Goal: Task Accomplishment & Management: Use online tool/utility

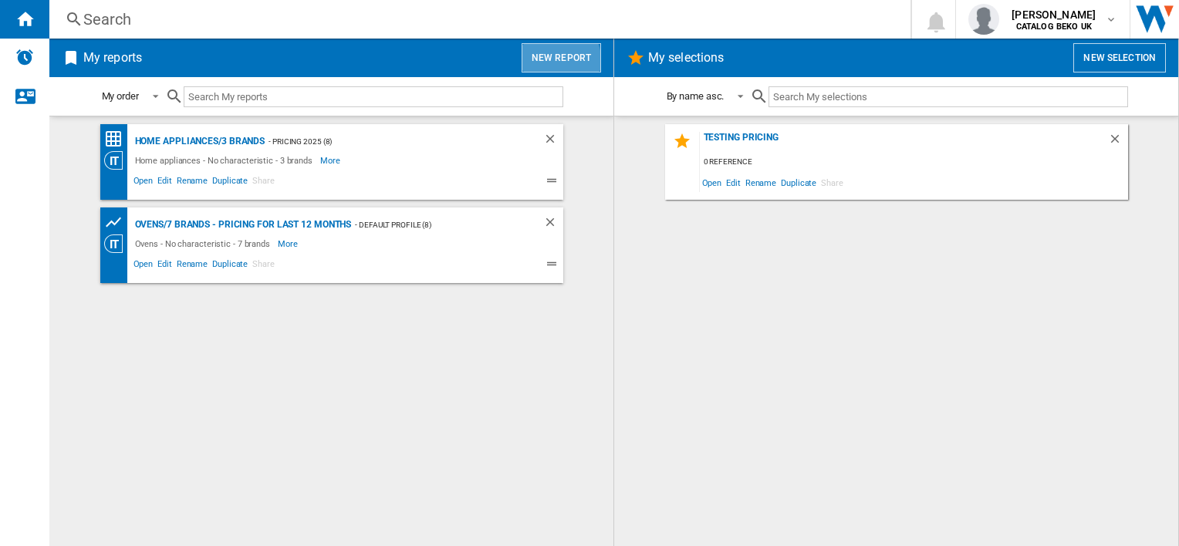
click at [556, 62] on button "New report" at bounding box center [561, 57] width 79 height 29
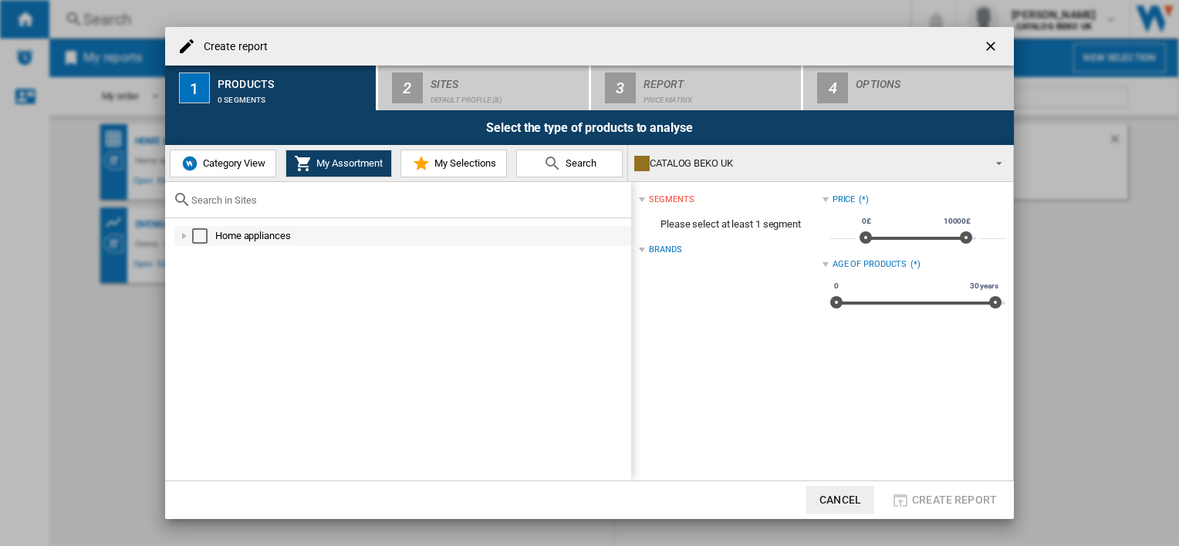
click at [209, 238] on md-checkbox "Select" at bounding box center [203, 235] width 23 height 15
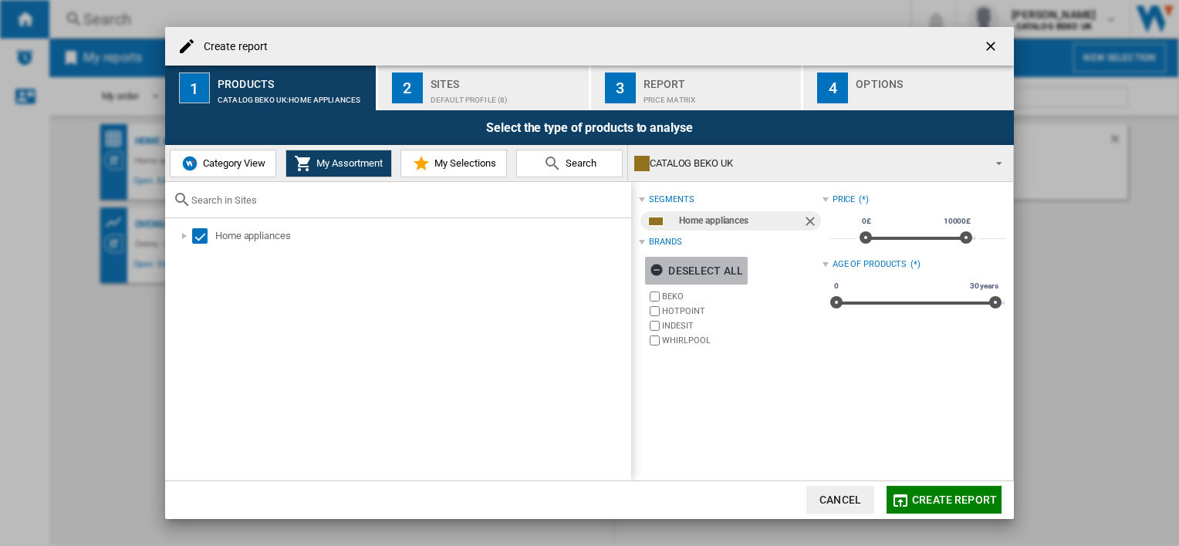
click at [694, 269] on div "Deselect all" at bounding box center [696, 271] width 93 height 28
click at [222, 166] on span "Category View" at bounding box center [232, 163] width 66 height 12
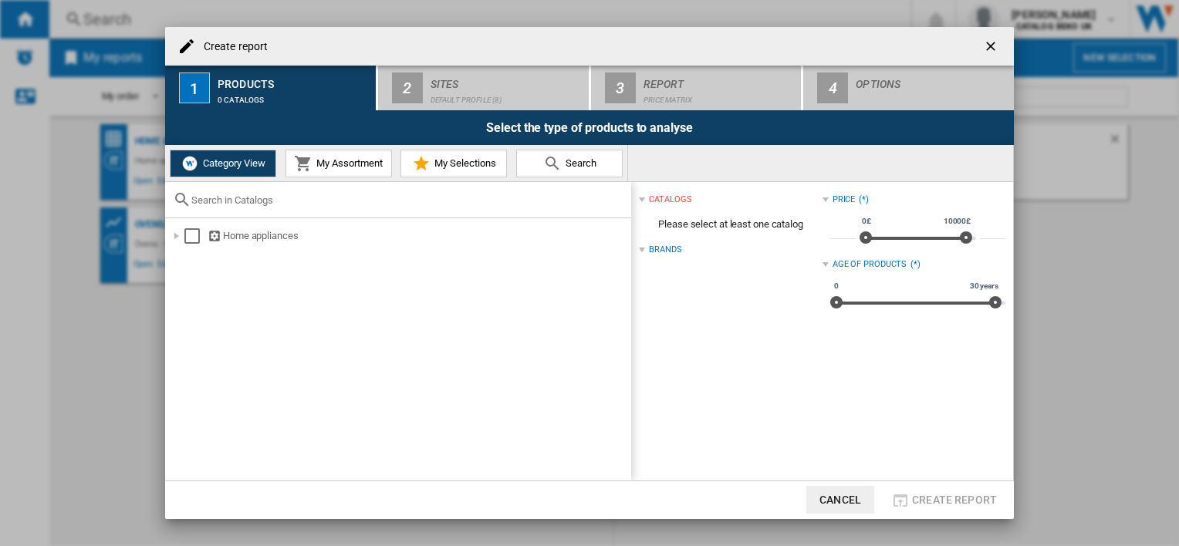
click at [669, 253] on div "Brands" at bounding box center [665, 250] width 32 height 12
click at [671, 251] on div "Brands" at bounding box center [665, 250] width 32 height 12
click at [194, 238] on div "Select" at bounding box center [191, 235] width 15 height 15
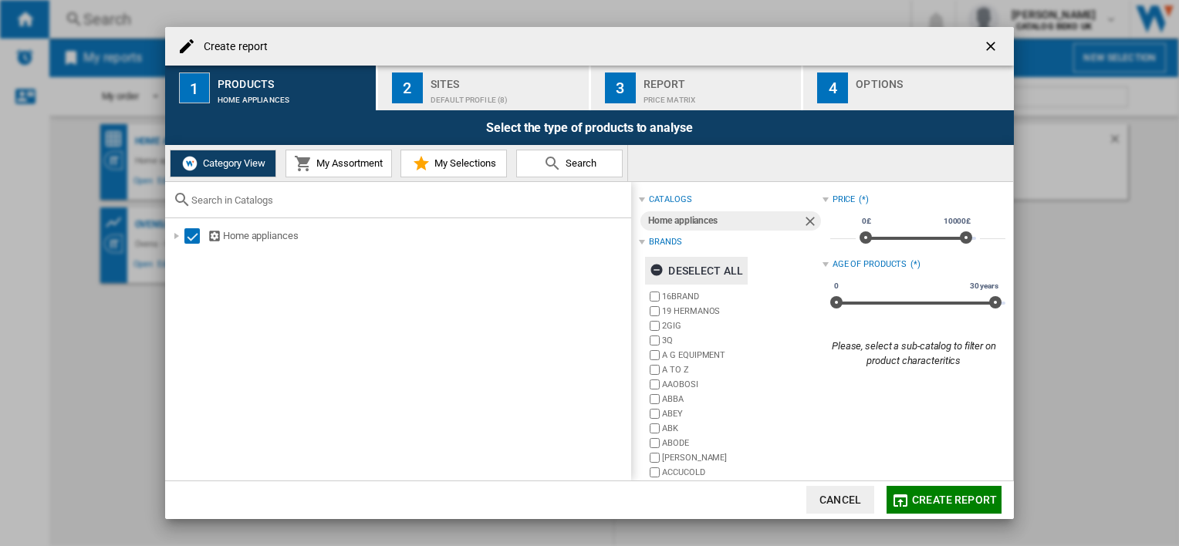
click at [674, 268] on div "Deselect all" at bounding box center [696, 271] width 93 height 28
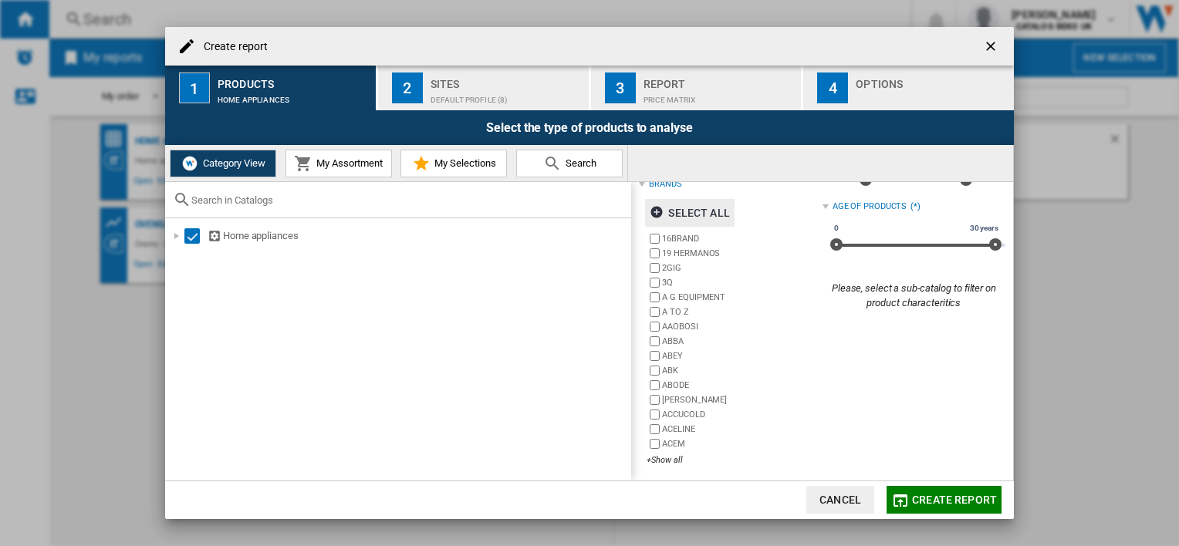
scroll to position [59, 0]
click at [658, 456] on div "+Show all" at bounding box center [734, 460] width 175 height 12
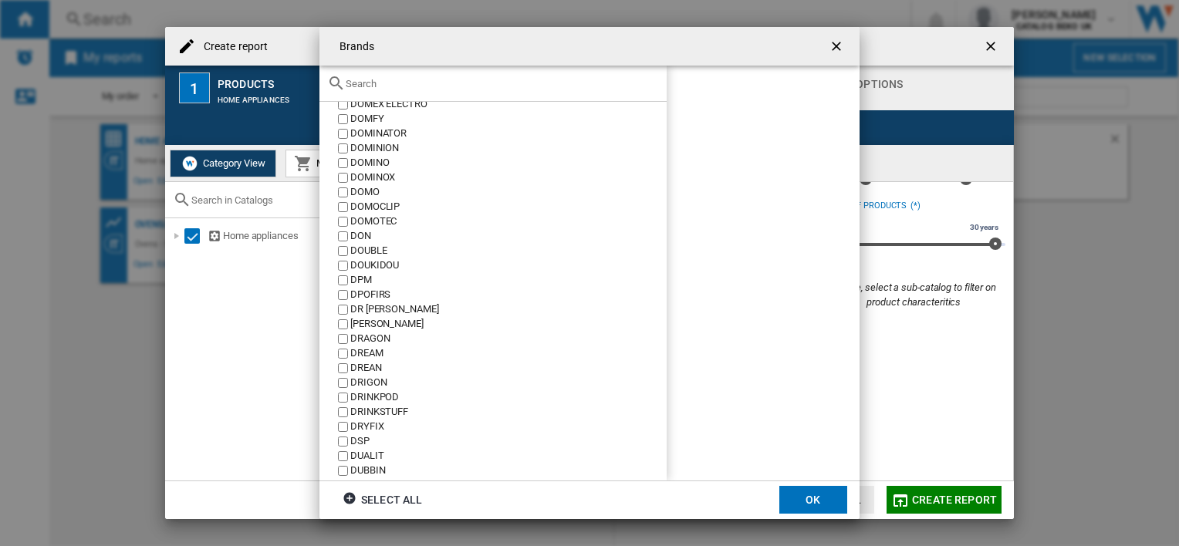
scroll to position [14610, 0]
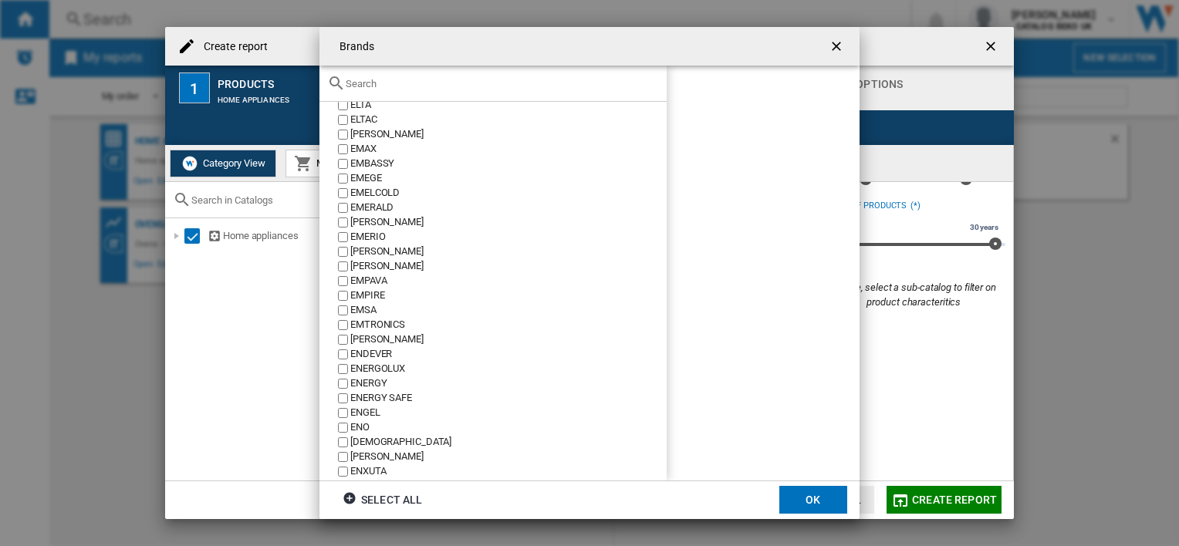
click at [612, 88] on input "text" at bounding box center [502, 84] width 313 height 12
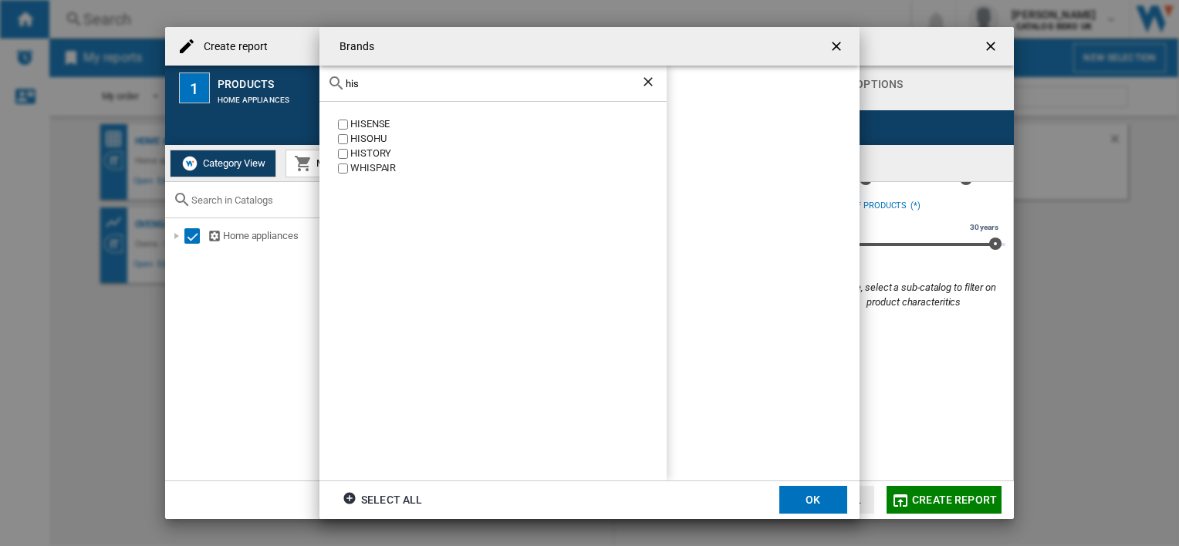
scroll to position [0, 0]
click at [362, 117] on div "HISENSE [GEOGRAPHIC_DATA] HISTORY WHISPAIR" at bounding box center [493, 291] width 347 height 378
click at [398, 79] on input "his" at bounding box center [493, 84] width 295 height 12
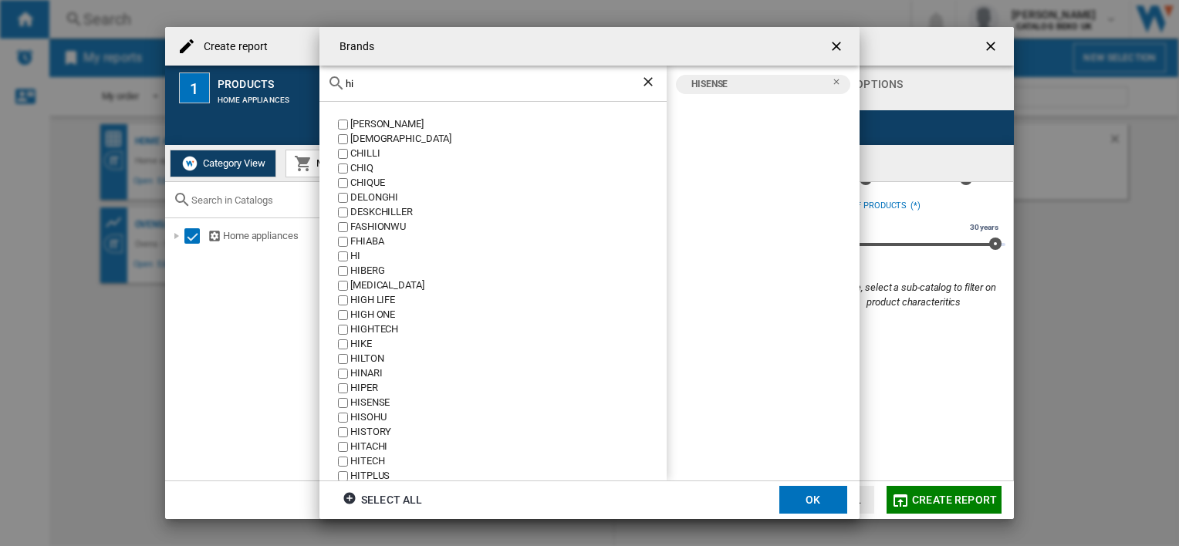
type input "h"
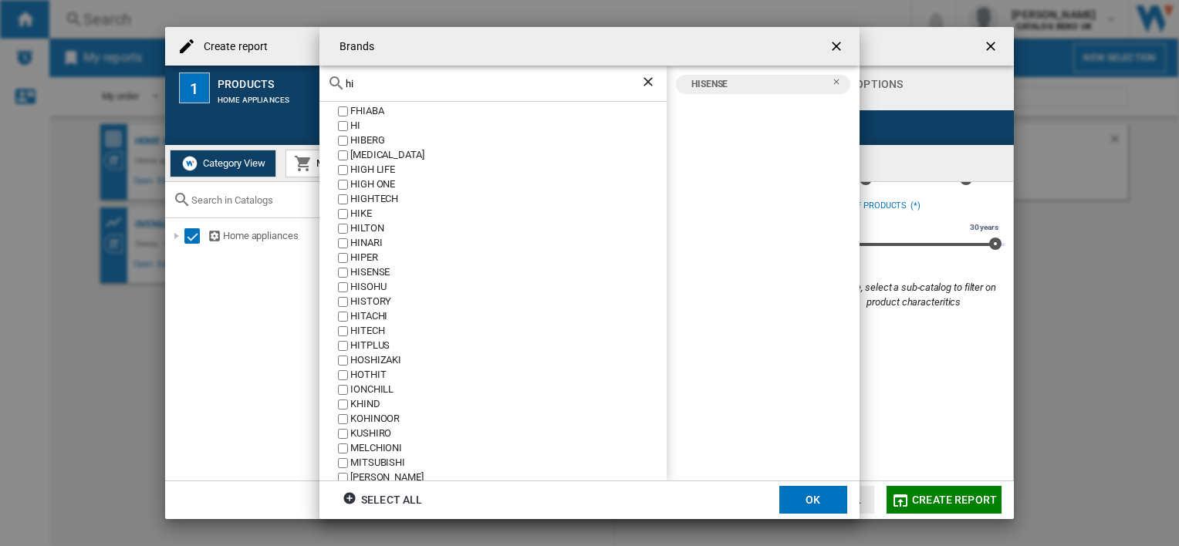
scroll to position [127, 0]
click at [446, 86] on input "hi" at bounding box center [493, 84] width 295 height 12
type input "h"
click at [446, 86] on input "text" at bounding box center [493, 84] width 295 height 12
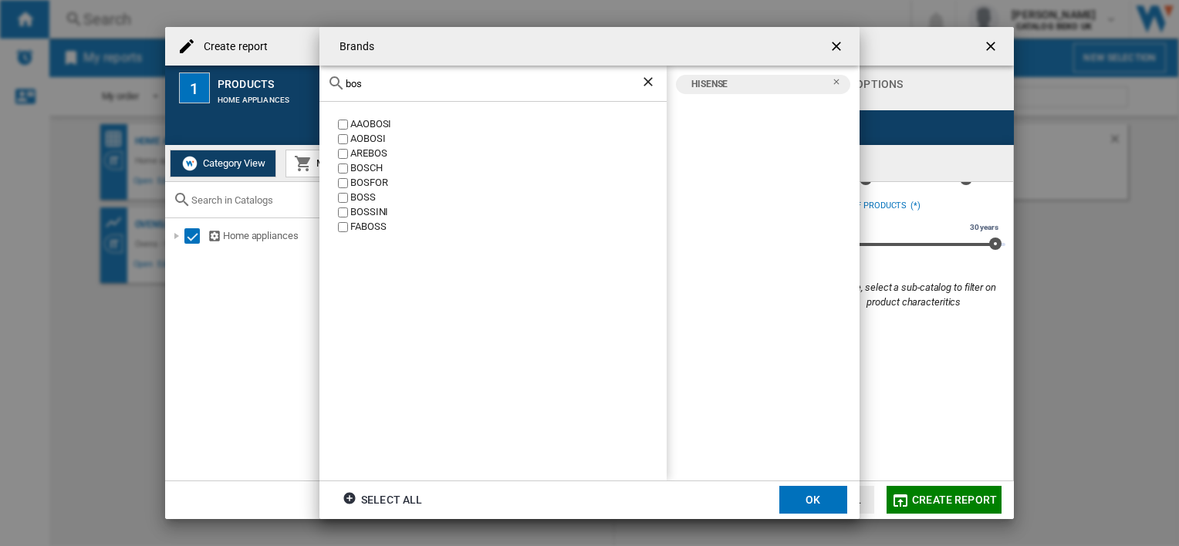
scroll to position [0, 0]
type input "bos"
click at [352, 167] on div "BOSCH" at bounding box center [508, 168] width 316 height 15
click at [812, 499] on button "OK" at bounding box center [814, 500] width 68 height 28
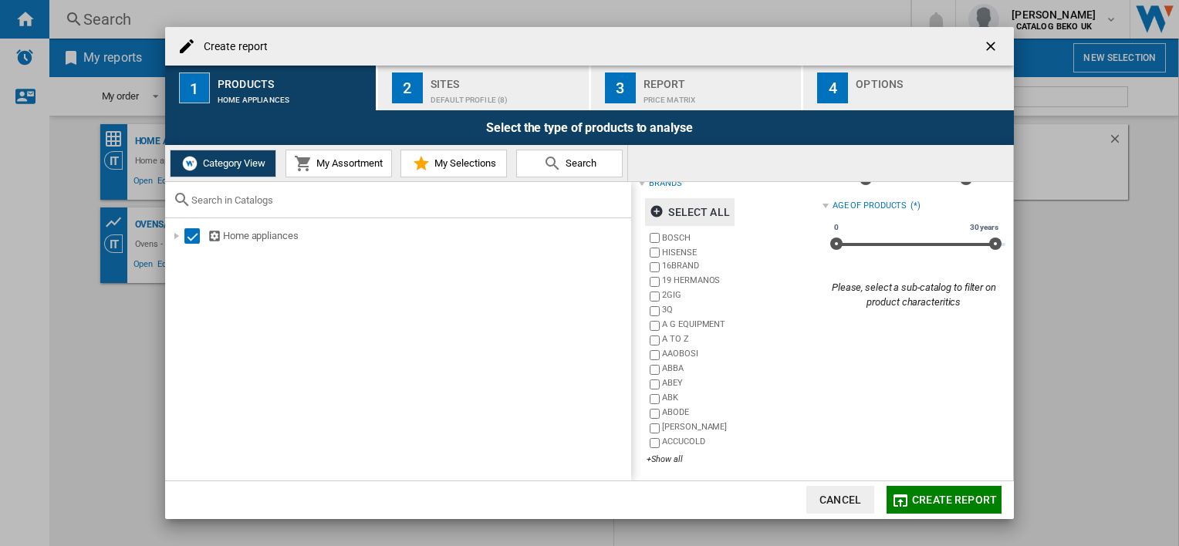
scroll to position [59, 0]
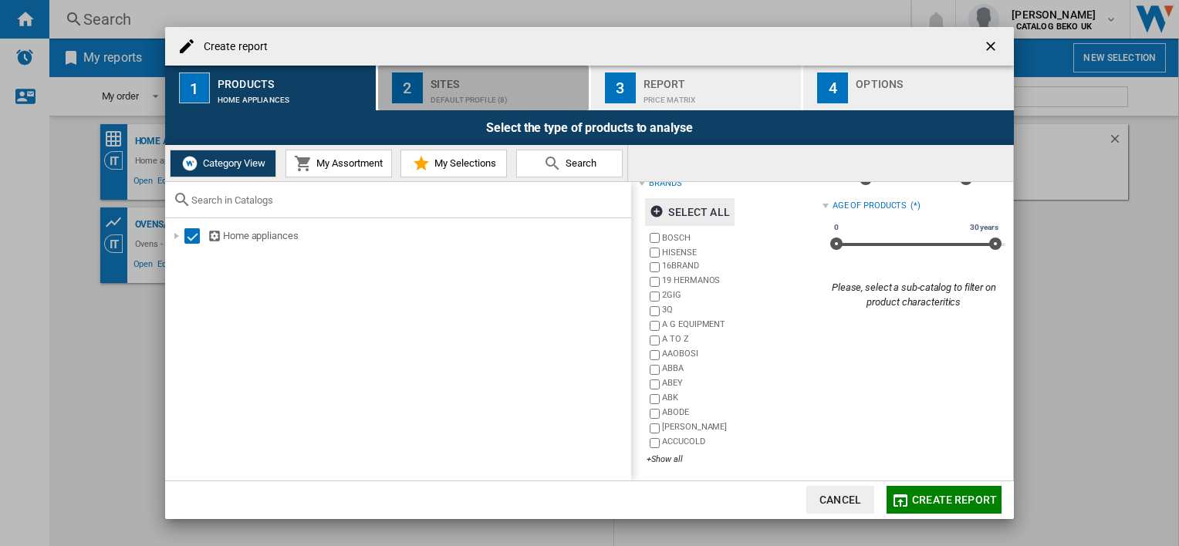
click at [445, 71] on button "2 Sites Default profile (8)" at bounding box center [484, 88] width 212 height 45
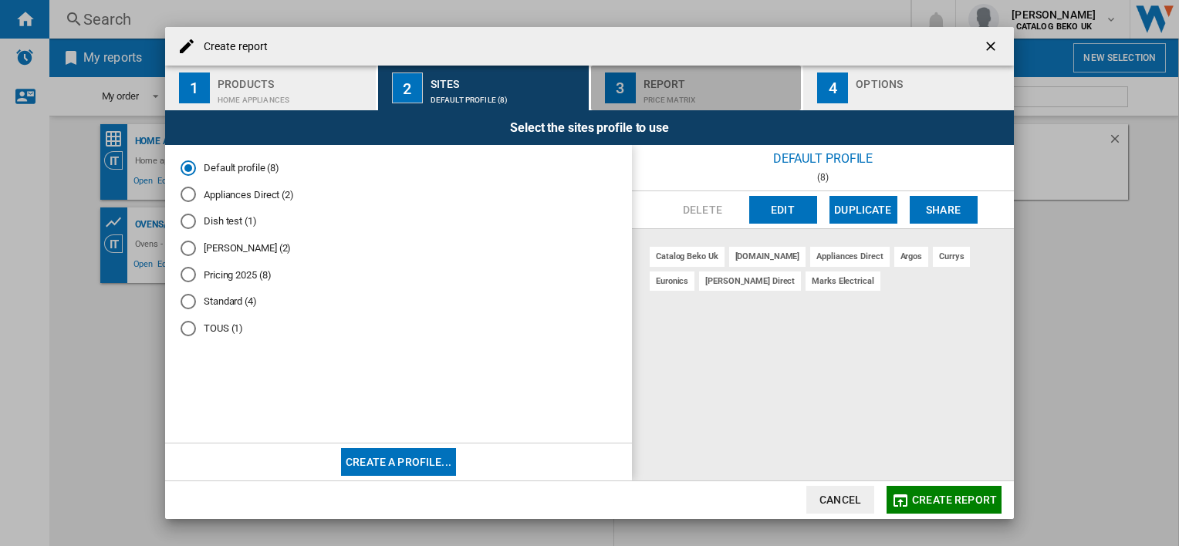
click at [644, 91] on div "Price Matrix" at bounding box center [720, 96] width 152 height 16
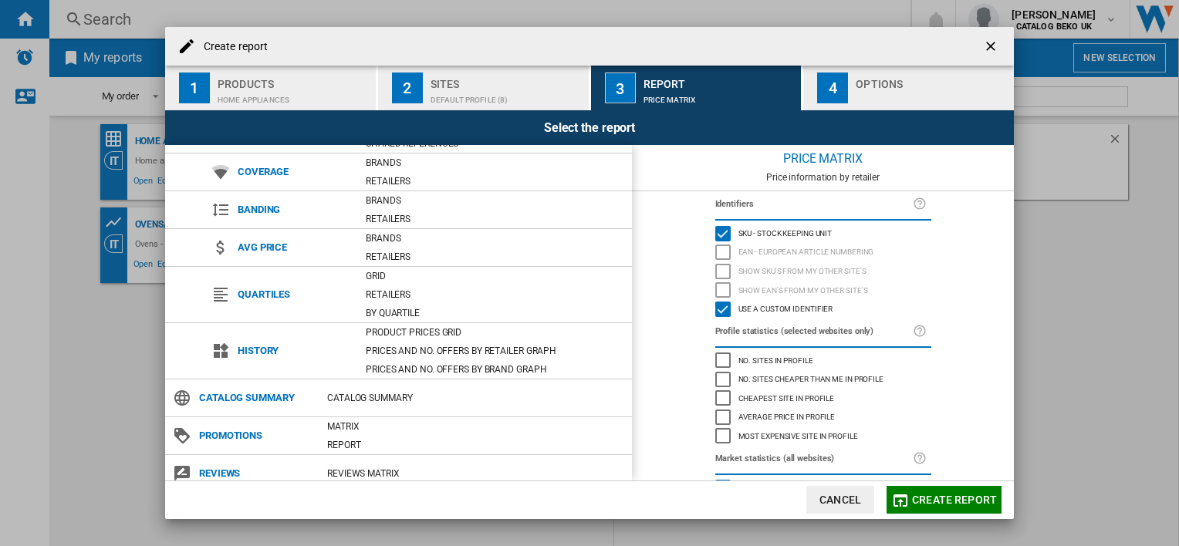
scroll to position [78, 0]
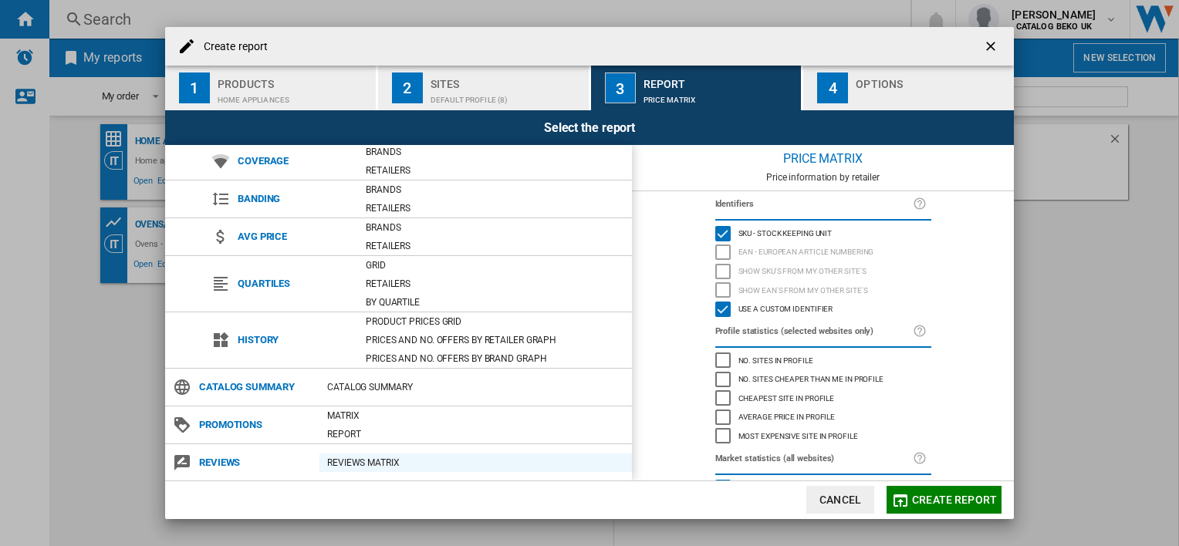
click at [382, 466] on div "REVIEWS Matrix" at bounding box center [476, 462] width 313 height 15
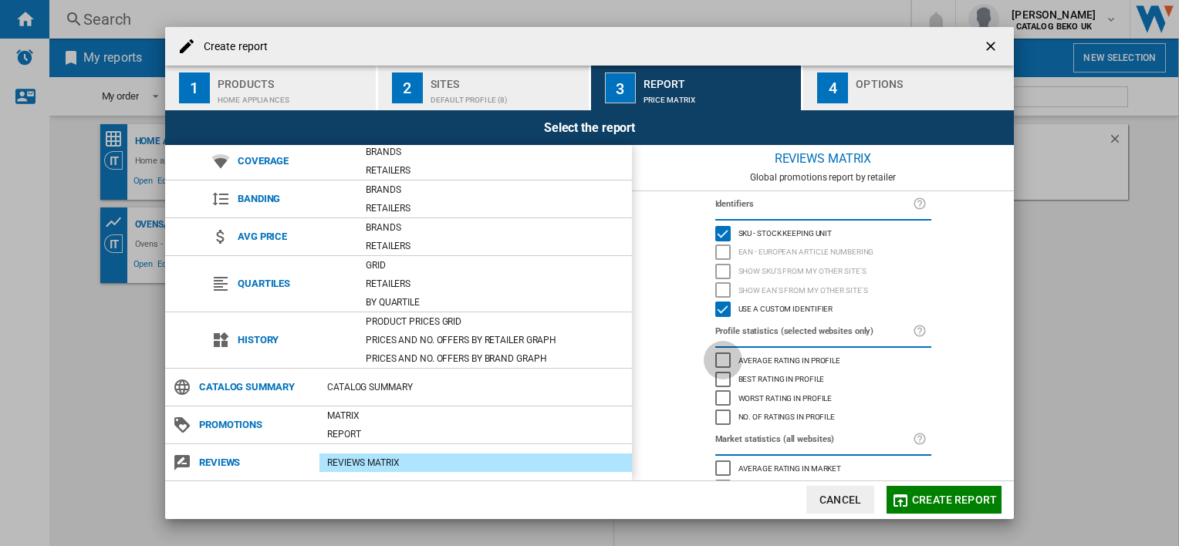
click at [718, 364] on div "Average rating in profile" at bounding box center [722, 360] width 15 height 15
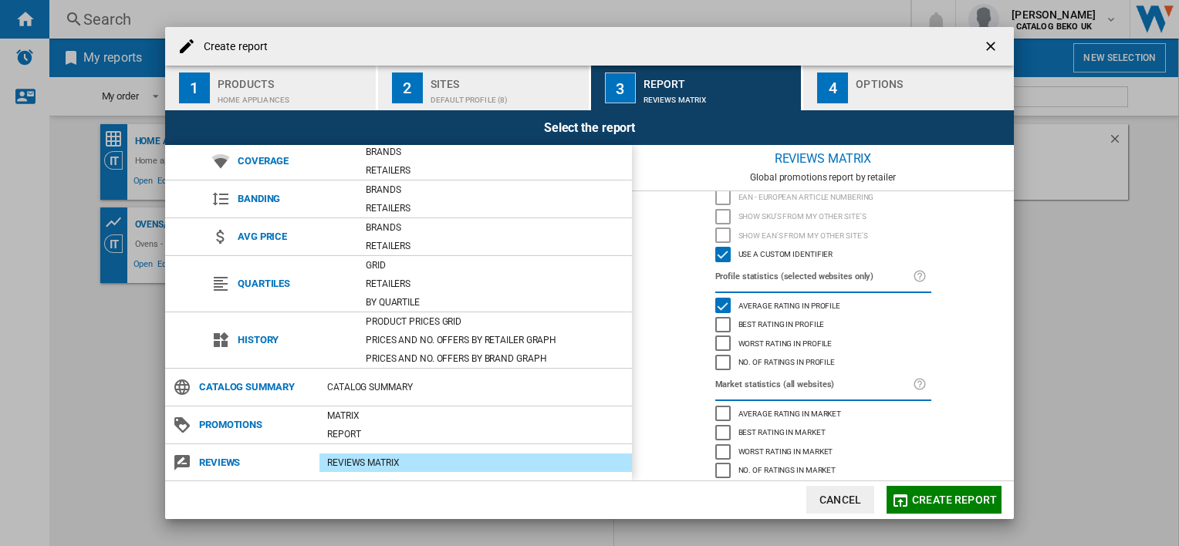
scroll to position [68, 0]
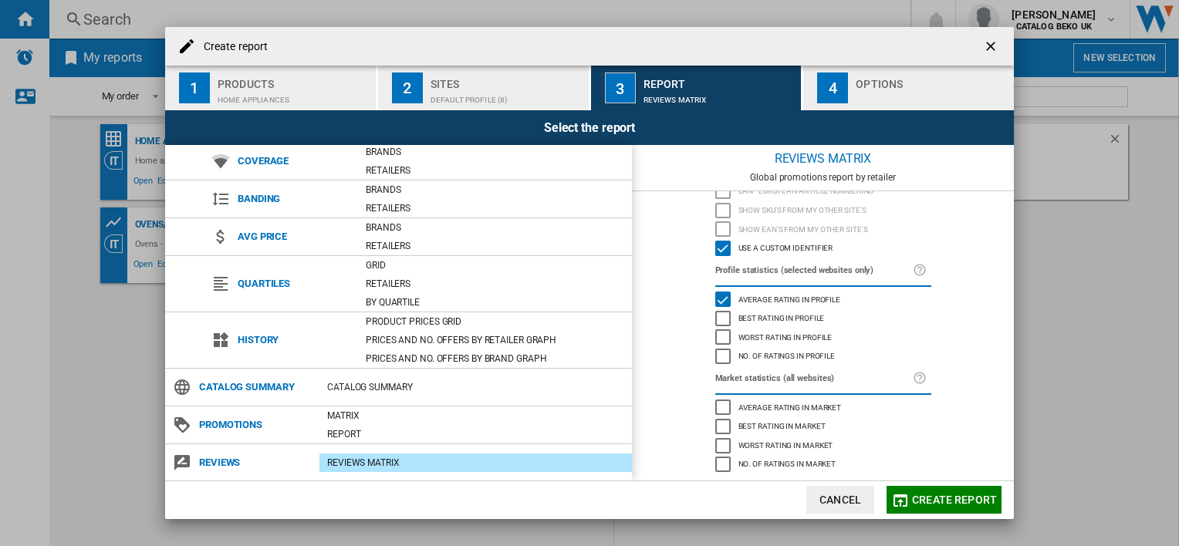
click at [718, 405] on div "Average rating in market" at bounding box center [722, 407] width 15 height 15
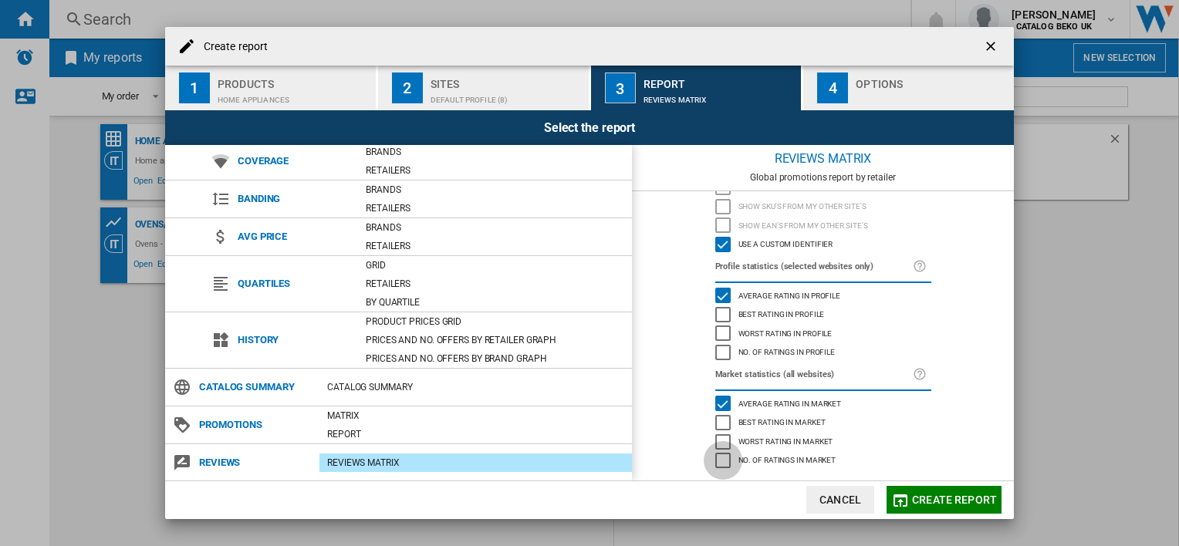
click at [719, 461] on div "No. of ratings in market" at bounding box center [722, 460] width 15 height 15
click at [937, 497] on span "Create report" at bounding box center [954, 500] width 85 height 12
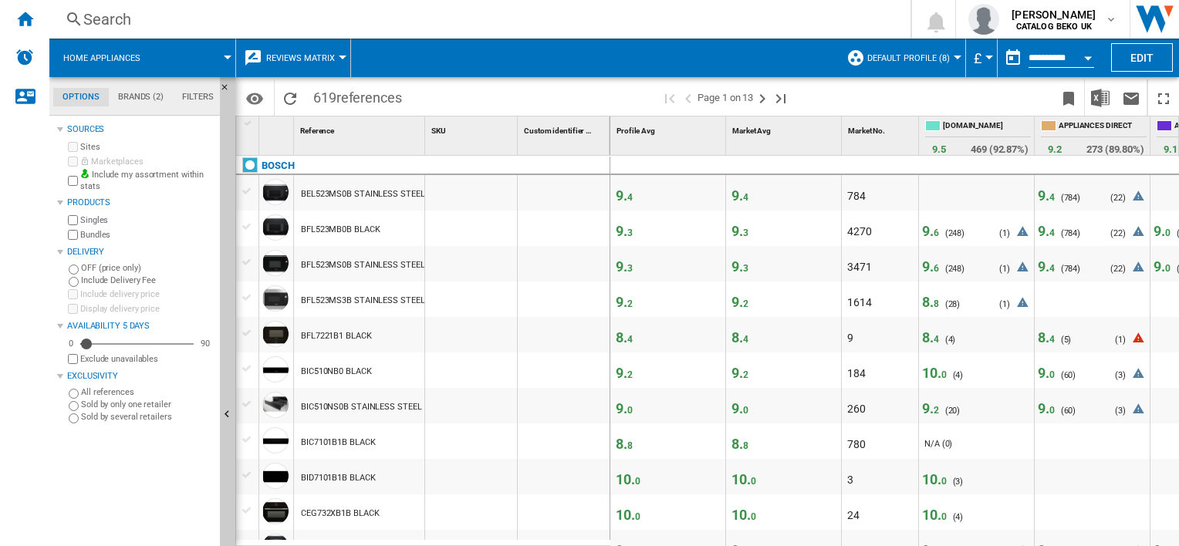
click at [342, 55] on md-menu "Reviews Matrix Price Price Matrix Price Ranking Analytics Base 100 Shared refer…" at bounding box center [293, 58] width 115 height 39
click at [342, 56] on div at bounding box center [343, 58] width 8 height 4
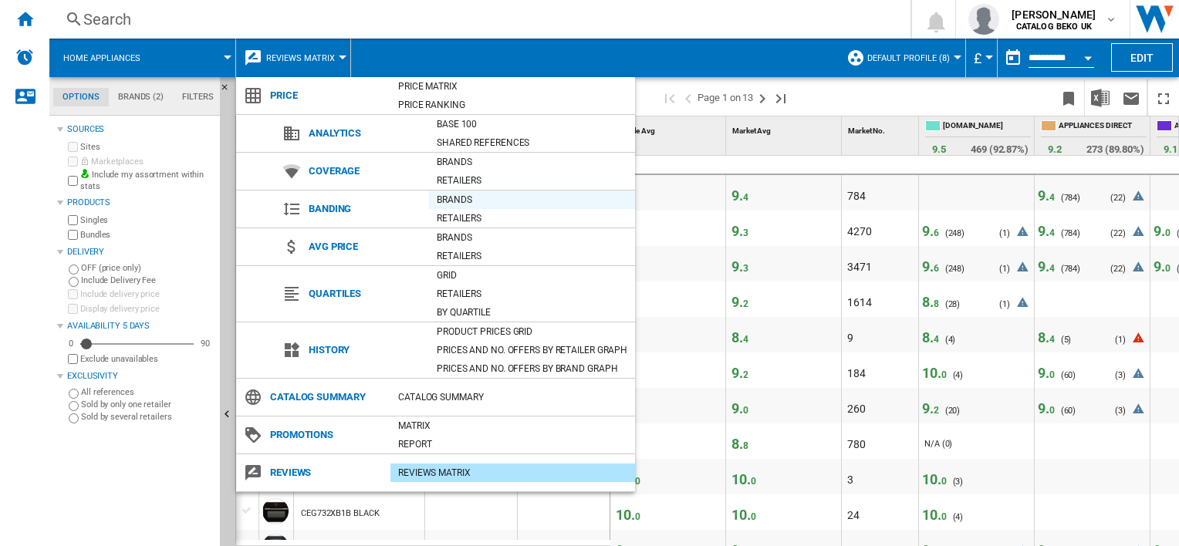
click at [468, 204] on div "Brands" at bounding box center [532, 199] width 206 height 15
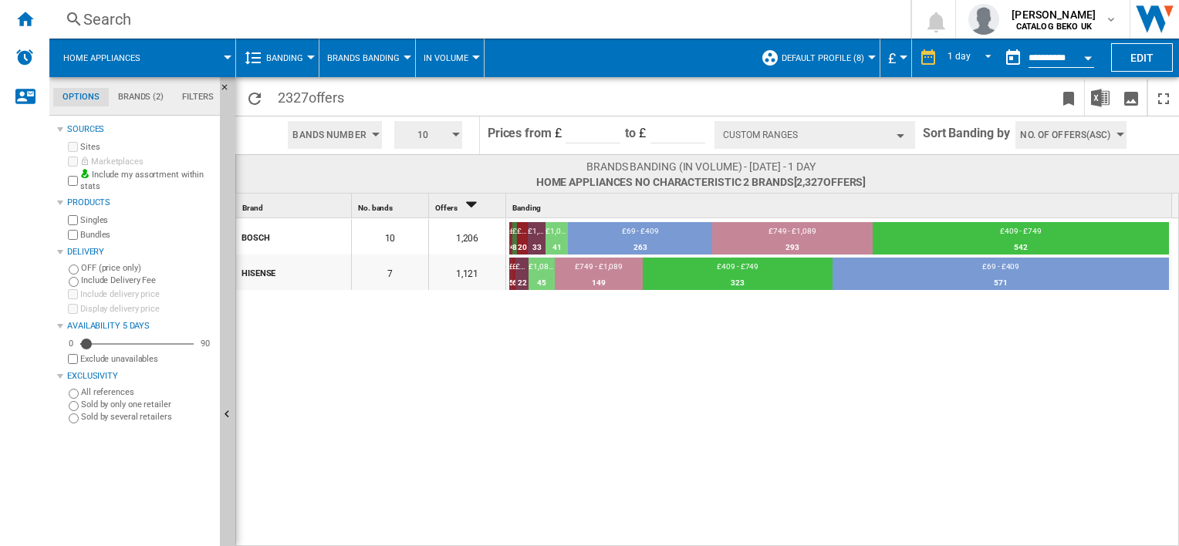
click at [303, 72] on button "Banding" at bounding box center [288, 58] width 45 height 39
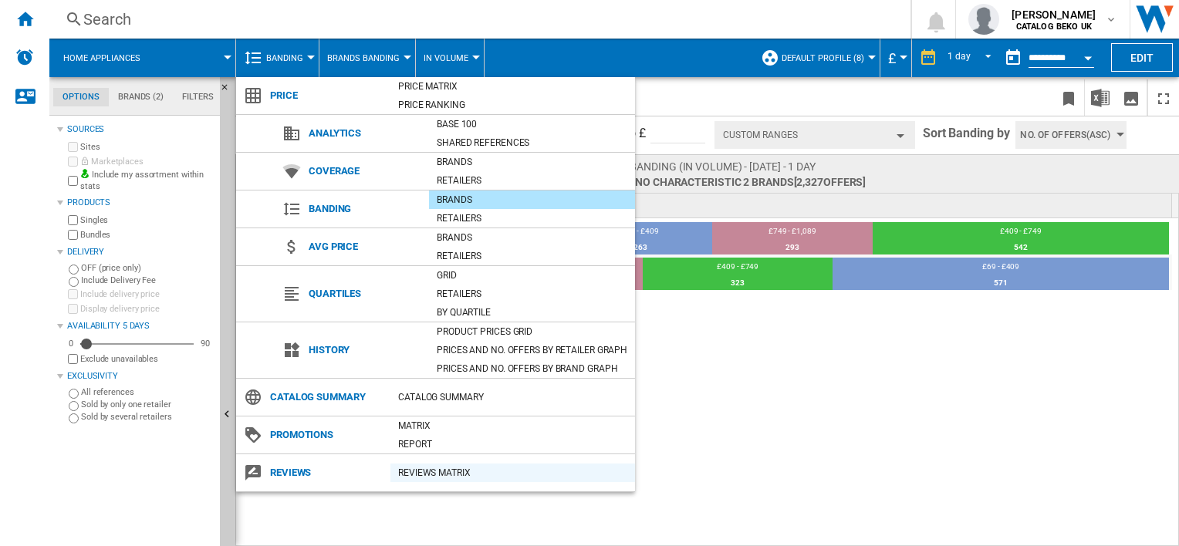
click at [436, 469] on div "REVIEWS Matrix" at bounding box center [513, 472] width 245 height 15
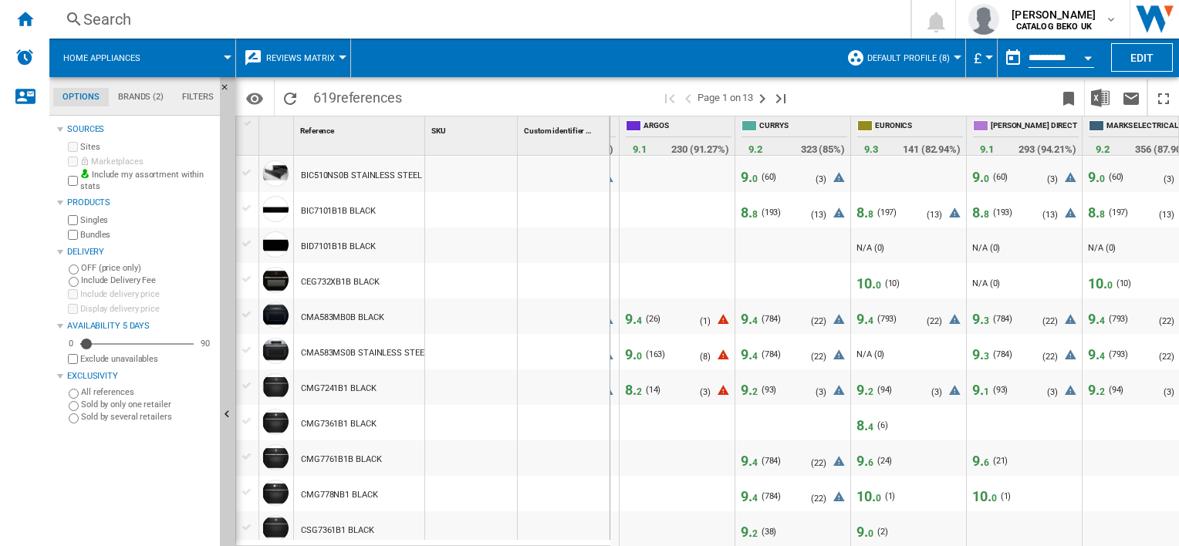
scroll to position [0, 556]
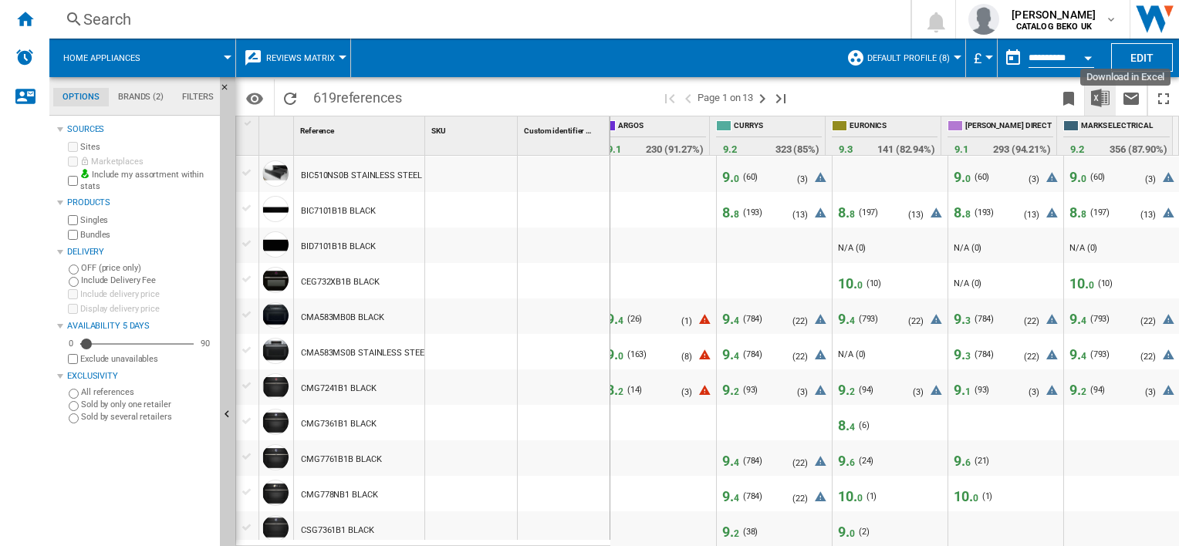
click at [1103, 90] on img "Download in Excel" at bounding box center [1100, 98] width 19 height 19
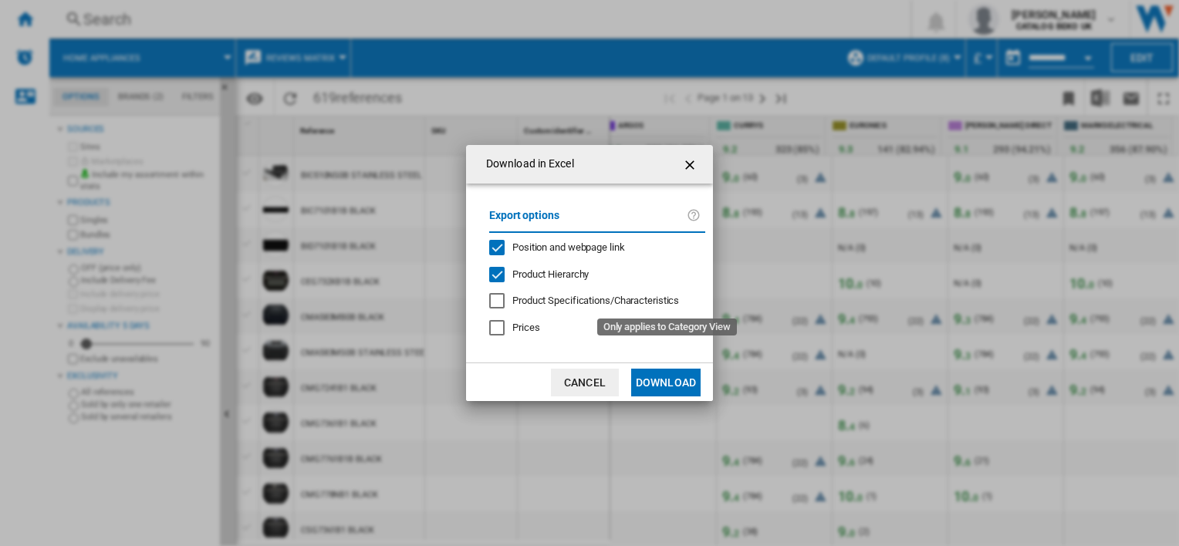
click at [600, 305] on span "Product Specifications/Characteristics" at bounding box center [595, 301] width 167 height 12
click at [662, 379] on button "Download" at bounding box center [665, 383] width 69 height 28
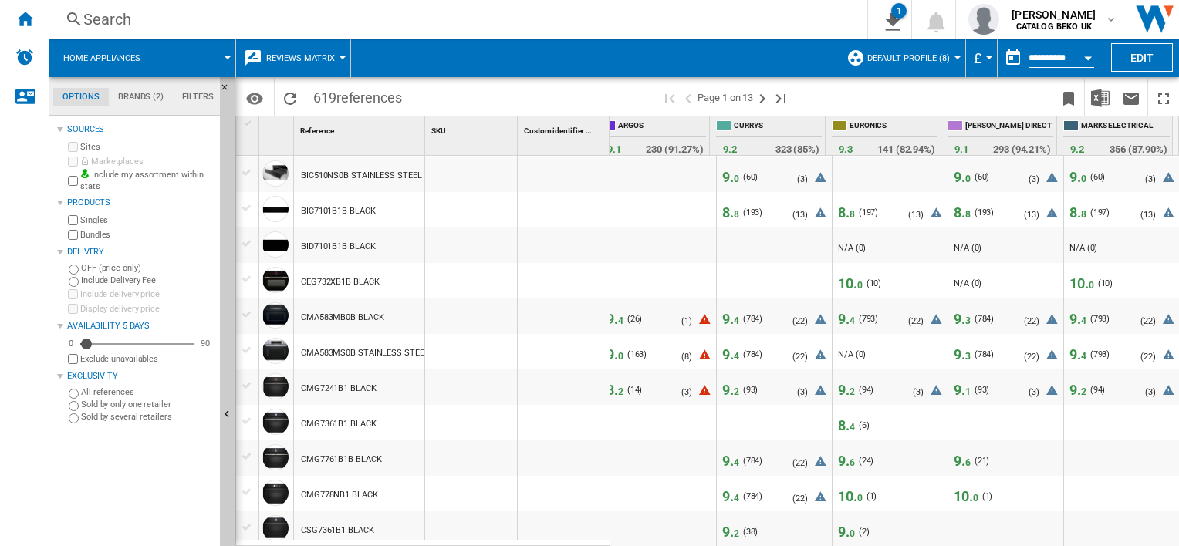
click at [870, 98] on span at bounding box center [928, 97] width 252 height 36
click at [269, 56] on span "Reviews Matrix" at bounding box center [300, 58] width 69 height 10
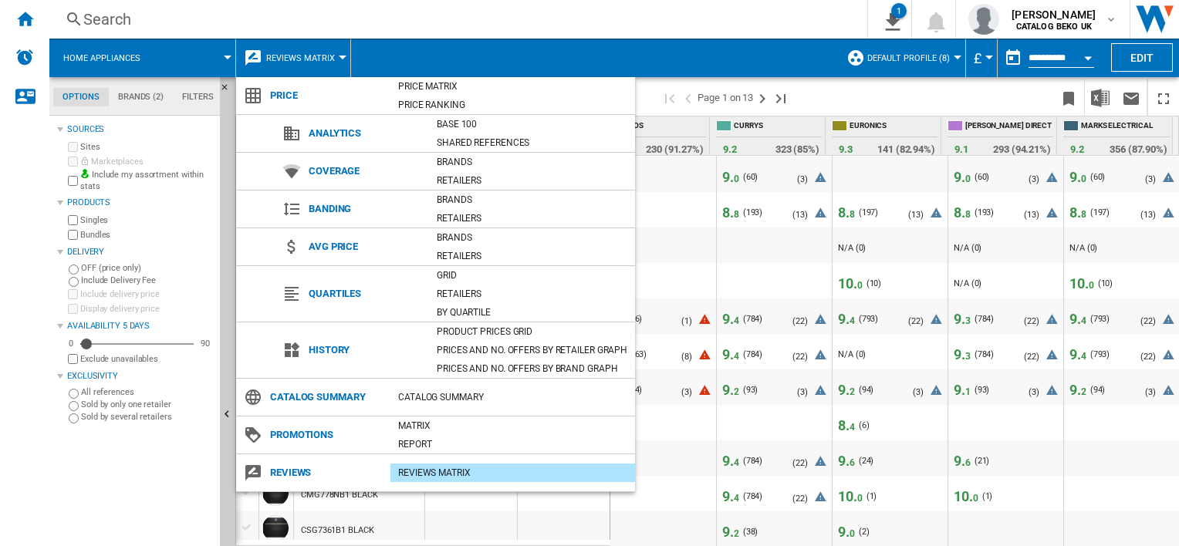
click at [414, 57] on md-backdrop at bounding box center [589, 273] width 1179 height 546
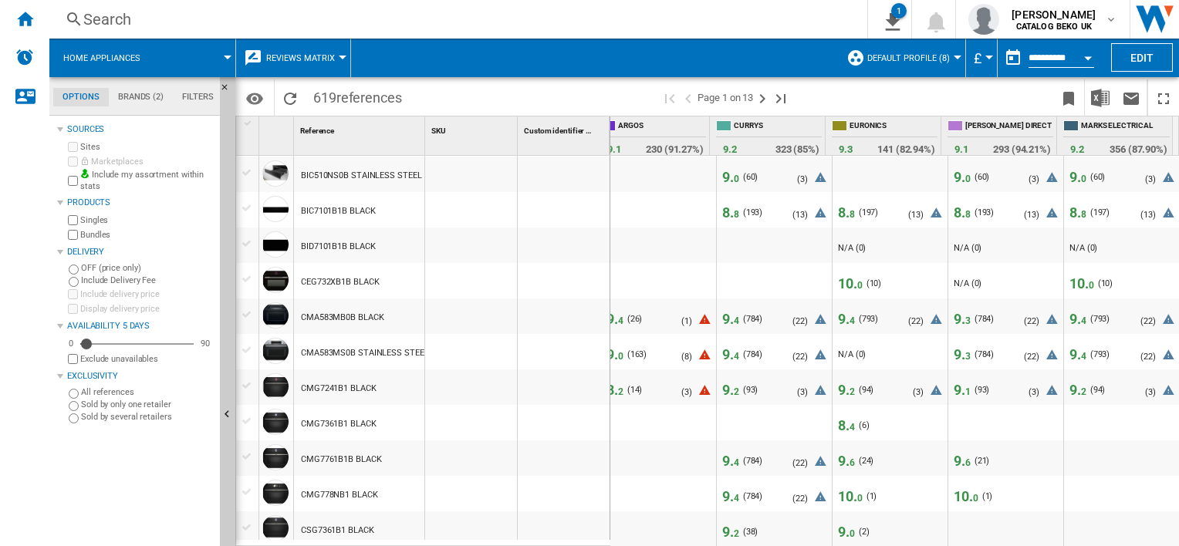
click at [126, 53] on span "Home appliances" at bounding box center [101, 58] width 77 height 10
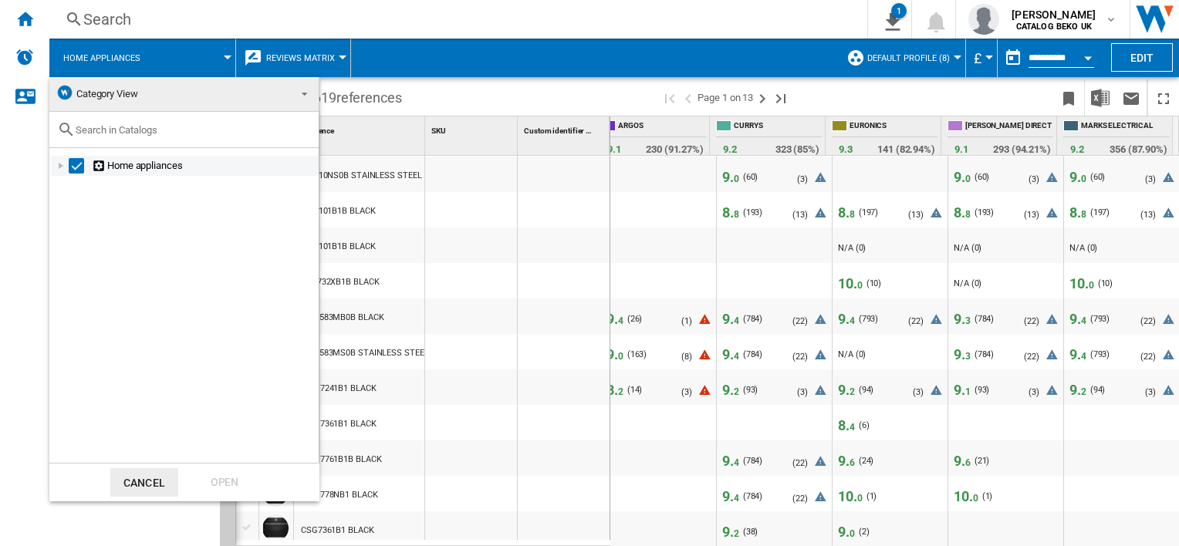
click at [61, 167] on div at bounding box center [60, 165] width 15 height 15
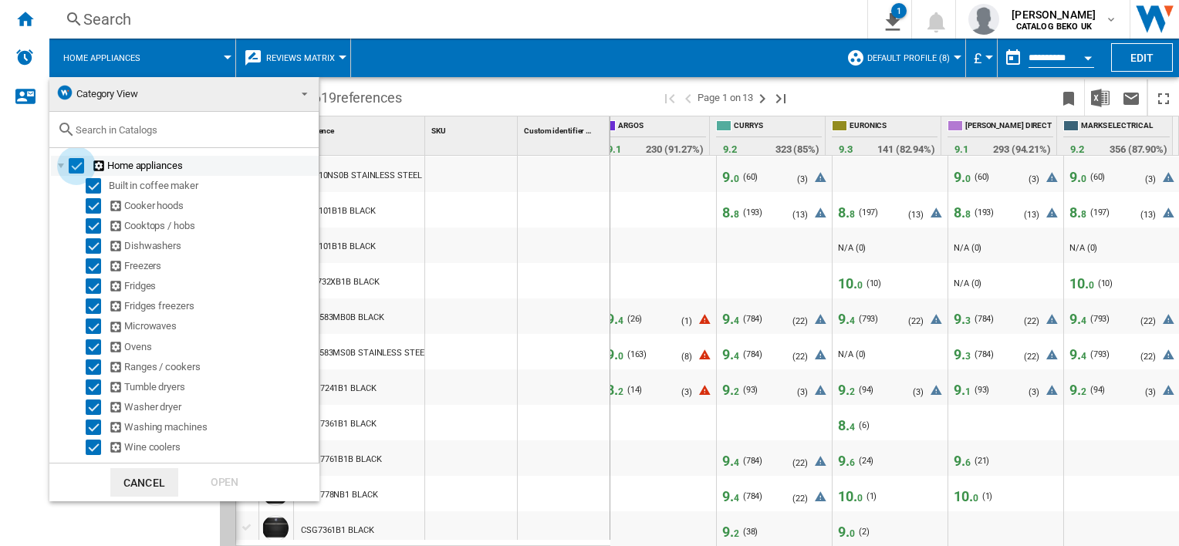
click at [80, 167] on div "Select" at bounding box center [76, 165] width 15 height 15
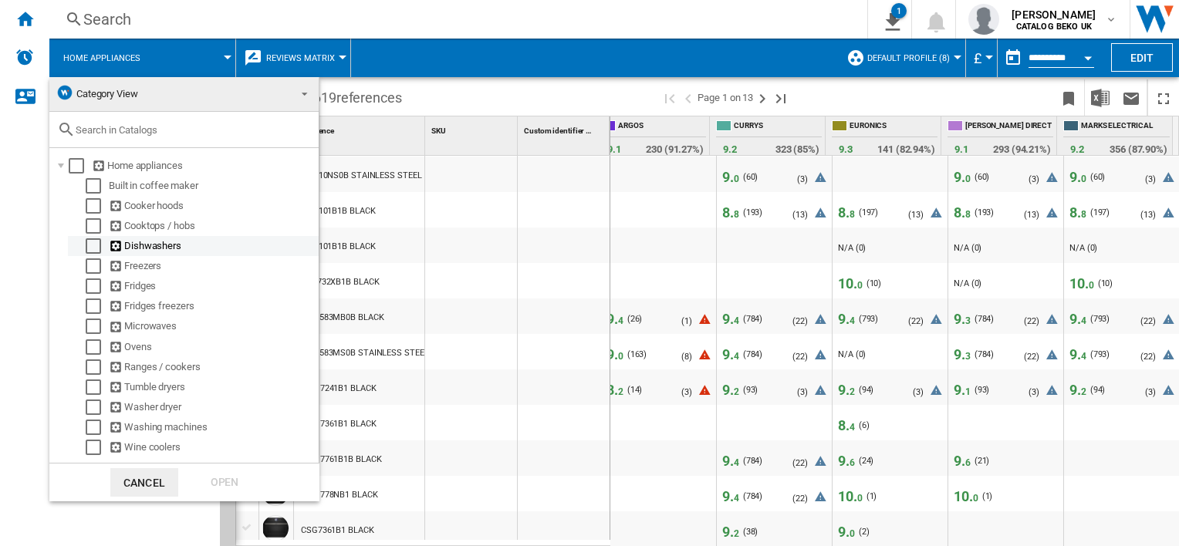
click at [90, 246] on div "Select" at bounding box center [93, 245] width 15 height 15
click at [237, 475] on div "Open" at bounding box center [225, 482] width 68 height 29
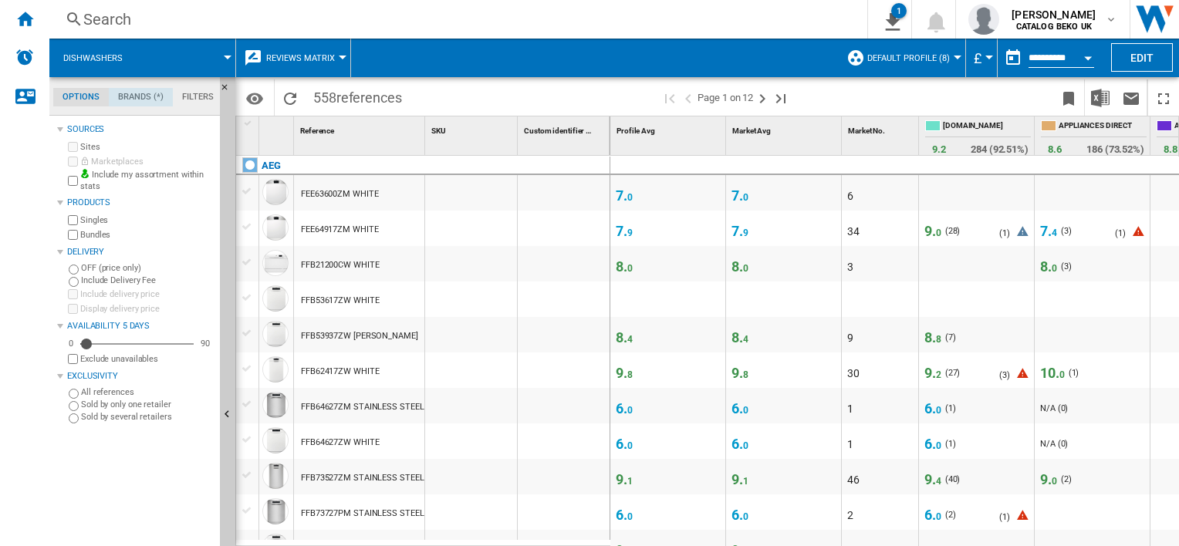
click at [139, 98] on md-tab-item "Brands (*)" at bounding box center [141, 97] width 64 height 19
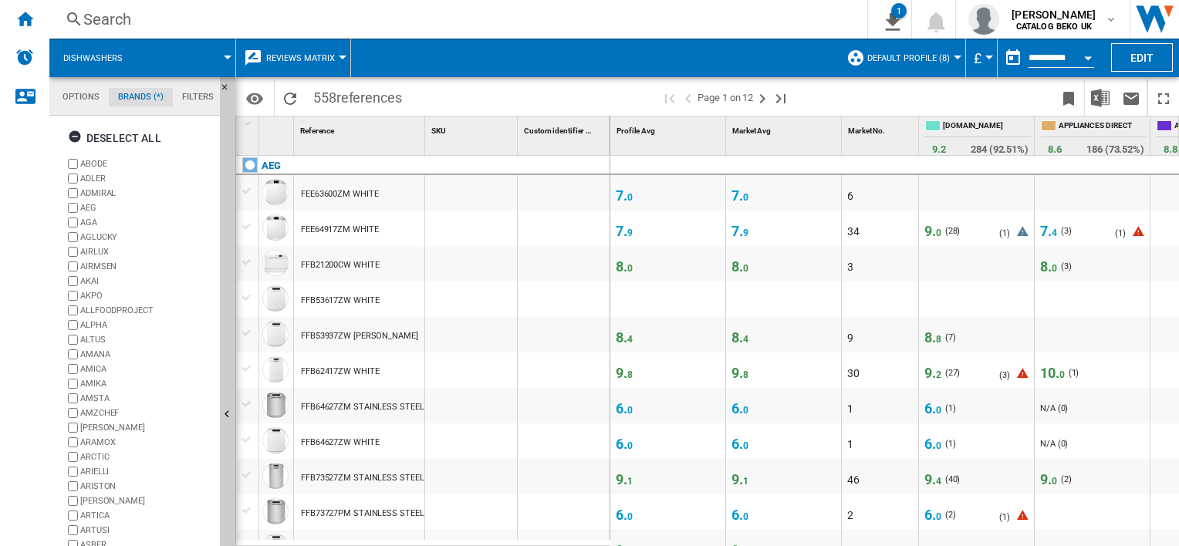
scroll to position [59, 0]
click at [95, 163] on label "ABODE" at bounding box center [147, 164] width 134 height 12
click at [98, 178] on label "ADLER" at bounding box center [147, 179] width 134 height 12
click at [97, 191] on label "ADMIRAL" at bounding box center [147, 194] width 134 height 12
click at [95, 221] on label "AGA" at bounding box center [147, 223] width 134 height 12
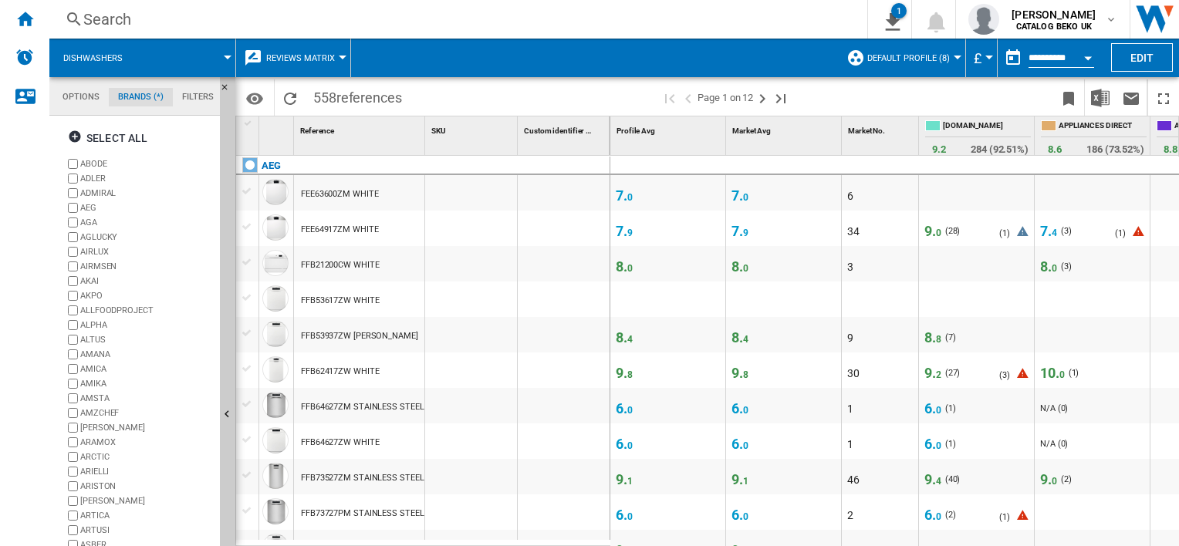
click at [107, 235] on label "AGLUCKY" at bounding box center [147, 238] width 134 height 12
click at [99, 247] on label "AIRLUX" at bounding box center [147, 252] width 134 height 12
click at [102, 265] on label "AIRMSEN" at bounding box center [147, 267] width 134 height 12
click at [94, 283] on label "AKAI" at bounding box center [147, 282] width 134 height 12
click at [94, 294] on label "AKPO" at bounding box center [147, 296] width 134 height 12
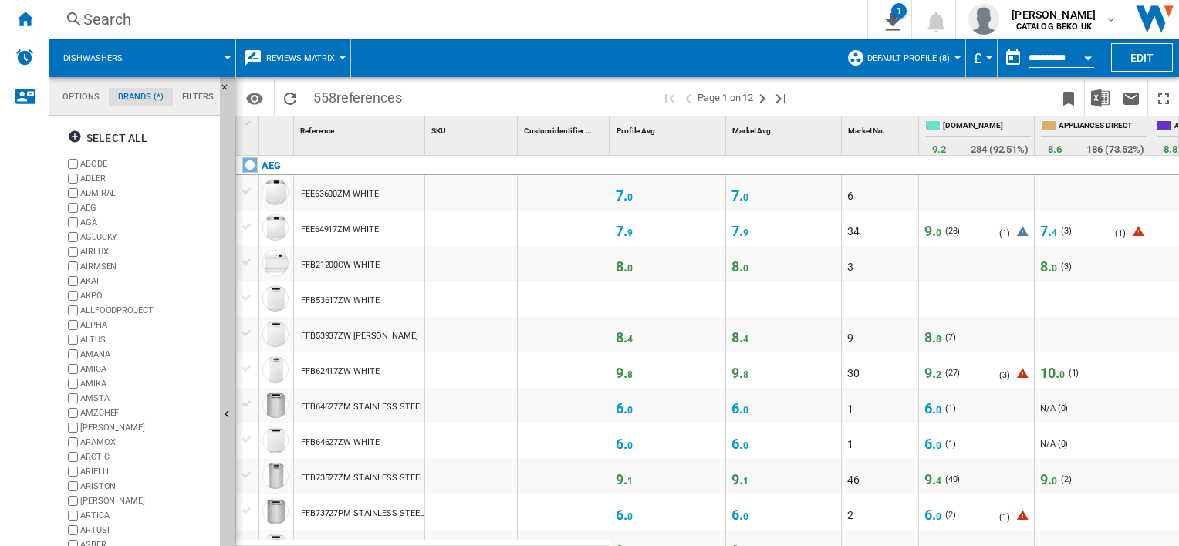
click at [99, 312] on label "ALLFOODPROJECT" at bounding box center [147, 311] width 134 height 12
click at [100, 326] on label "ALPHA" at bounding box center [147, 326] width 134 height 12
drag, startPoint x: 99, startPoint y: 339, endPoint x: 99, endPoint y: 349, distance: 10.0
click at [99, 342] on label "ALTUS" at bounding box center [147, 340] width 134 height 12
drag, startPoint x: 99, startPoint y: 353, endPoint x: 99, endPoint y: 362, distance: 9.3
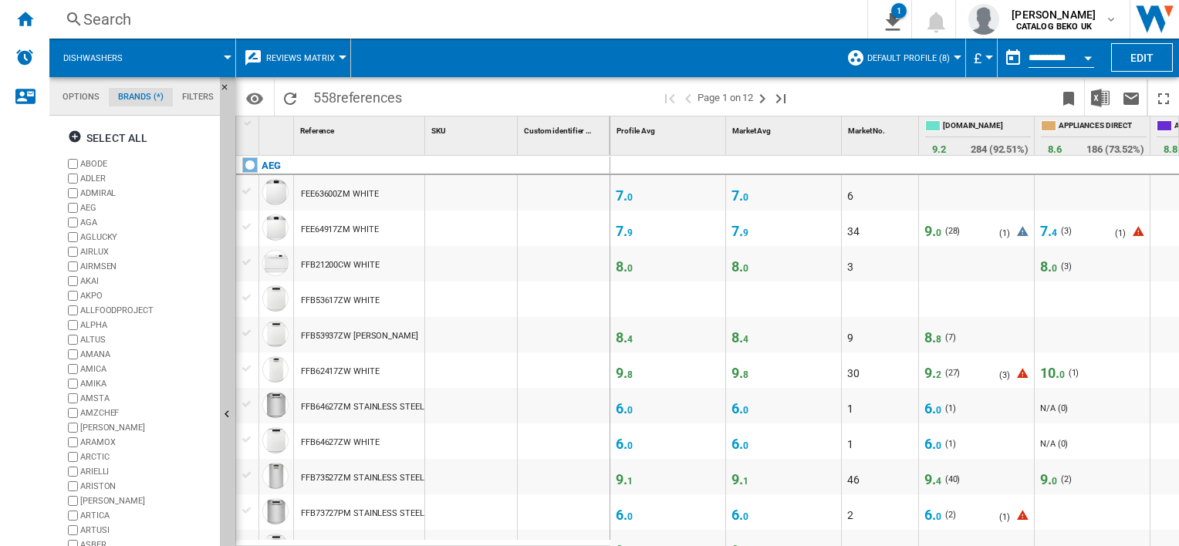
click at [99, 355] on label "AMANA" at bounding box center [147, 355] width 134 height 12
click at [98, 367] on label "AMICA" at bounding box center [147, 370] width 134 height 12
click at [99, 387] on label "AMIKA" at bounding box center [147, 384] width 134 height 12
drag, startPoint x: 99, startPoint y: 398, endPoint x: 99, endPoint y: 411, distance: 12.3
click at [99, 401] on label "AMSTA" at bounding box center [147, 399] width 134 height 12
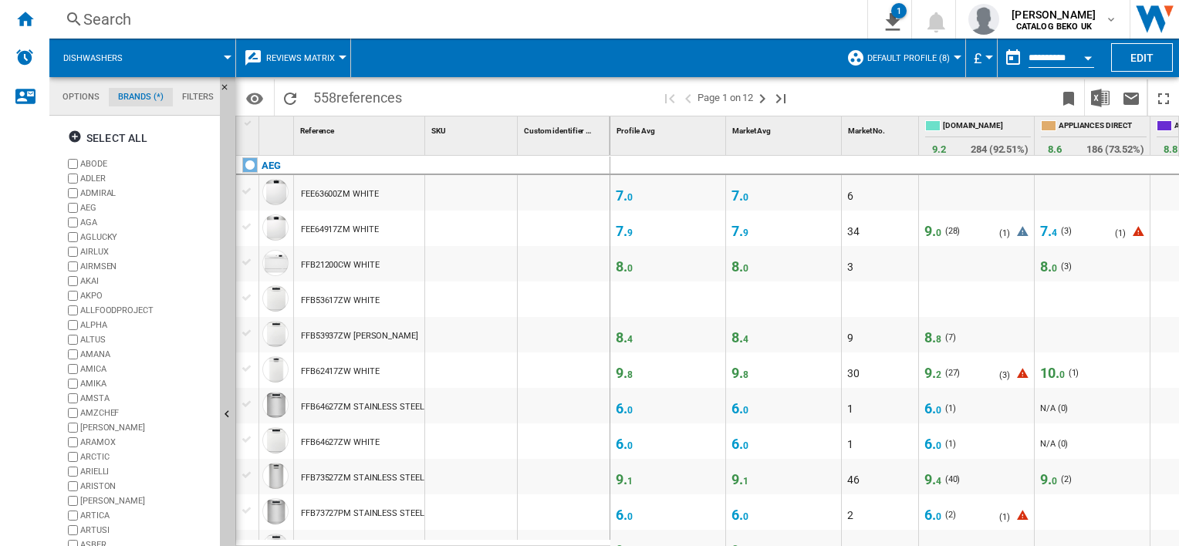
click at [99, 411] on label "AMZCHEF" at bounding box center [147, 414] width 134 height 12
click at [108, 429] on label "[PERSON_NAME]" at bounding box center [147, 428] width 134 height 12
click at [108, 440] on label "ARAMOX" at bounding box center [147, 443] width 134 height 12
click at [104, 455] on label "ARCTIC" at bounding box center [147, 457] width 134 height 12
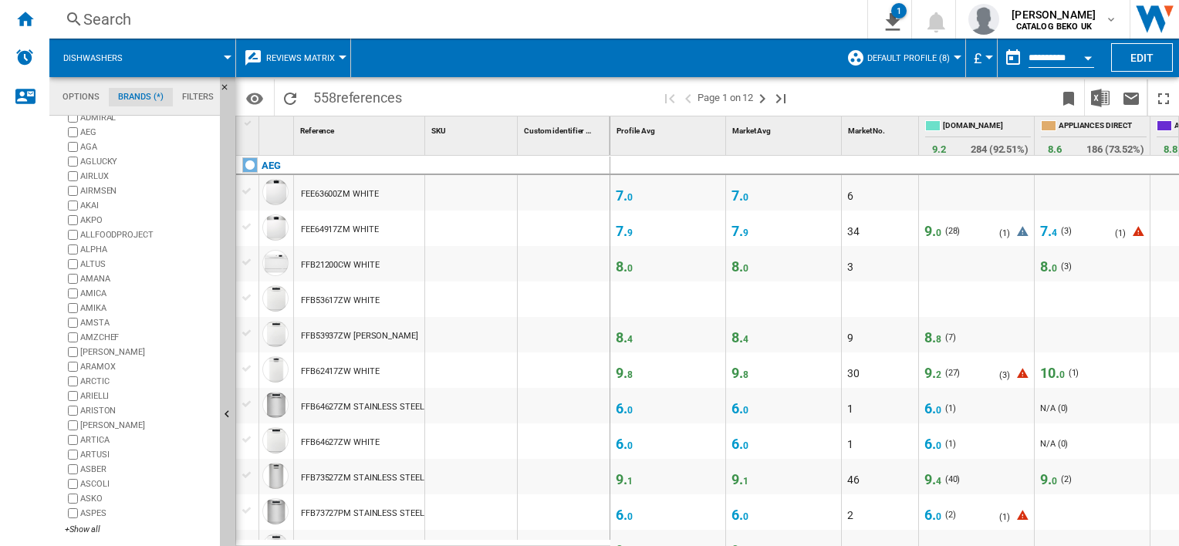
click at [100, 397] on label "ARIELLI" at bounding box center [147, 397] width 134 height 12
drag, startPoint x: 100, startPoint y: 410, endPoint x: 102, endPoint y: 426, distance: 16.4
click at [100, 411] on label "ARISTON" at bounding box center [147, 411] width 134 height 12
click at [102, 426] on label "[PERSON_NAME]" at bounding box center [147, 426] width 134 height 12
drag, startPoint x: 100, startPoint y: 442, endPoint x: 96, endPoint y: 460, distance: 18.0
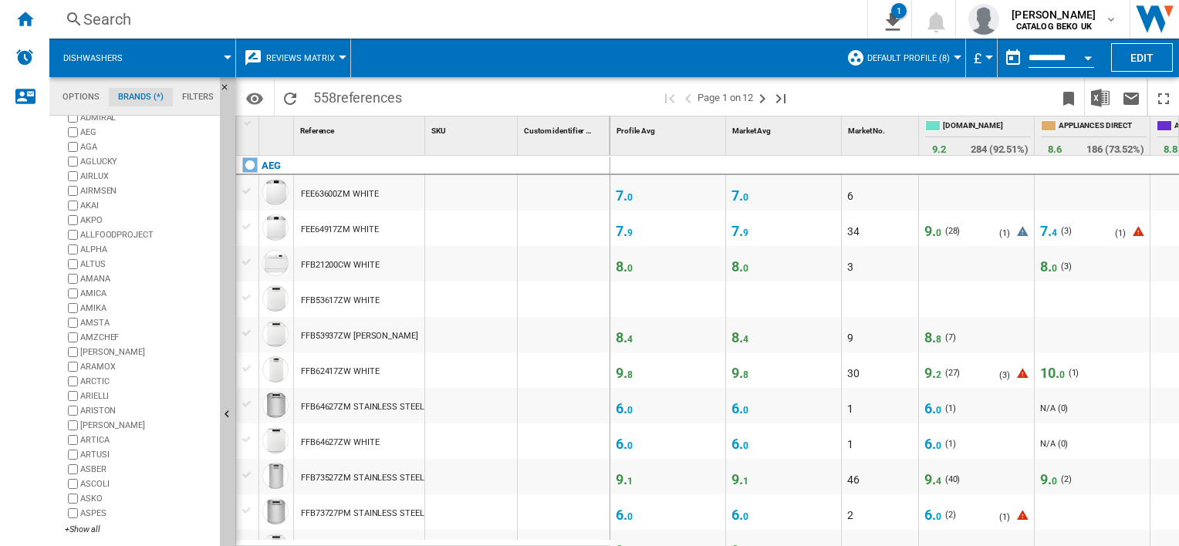
click at [100, 443] on label "ARTICA" at bounding box center [147, 441] width 134 height 12
click at [96, 460] on label "ARTUSI" at bounding box center [139, 455] width 149 height 15
click at [102, 471] on label "ASBER" at bounding box center [147, 470] width 134 height 12
click at [104, 484] on label "ASCOLI" at bounding box center [147, 485] width 134 height 12
click at [103, 496] on label "ASKO" at bounding box center [147, 499] width 134 height 12
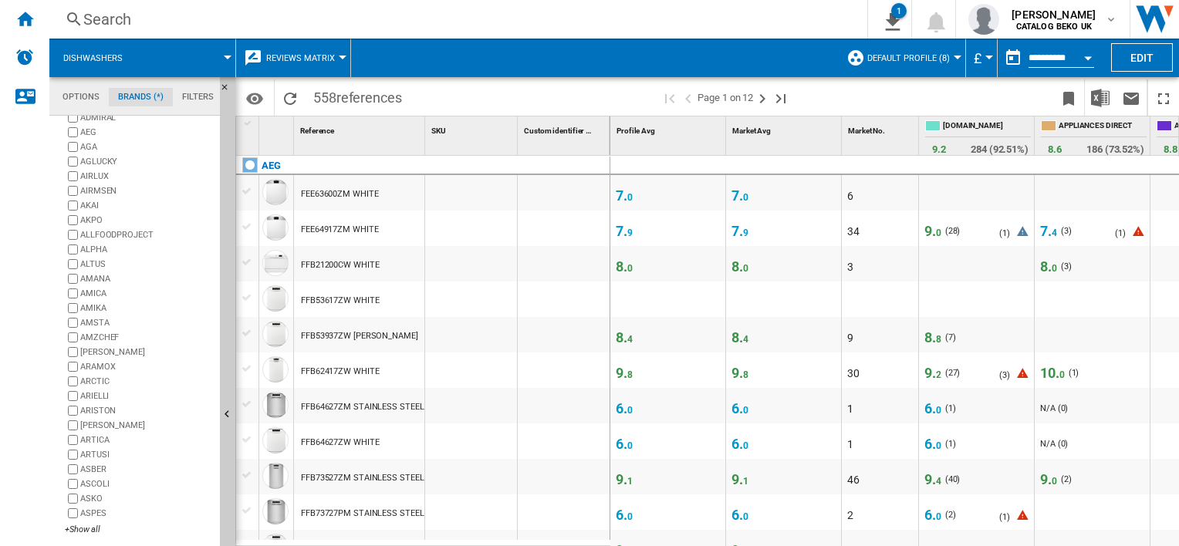
click at [100, 508] on label "ASPES" at bounding box center [147, 514] width 134 height 12
click at [93, 536] on div "ABODE [PERSON_NAME] ADMIRAL AEG AGA AGLUCKY AIRLUX AIRMSEN AKAI [GEOGRAPHIC_DAT…" at bounding box center [139, 310] width 149 height 458
click at [90, 533] on div "+Show all" at bounding box center [139, 530] width 149 height 12
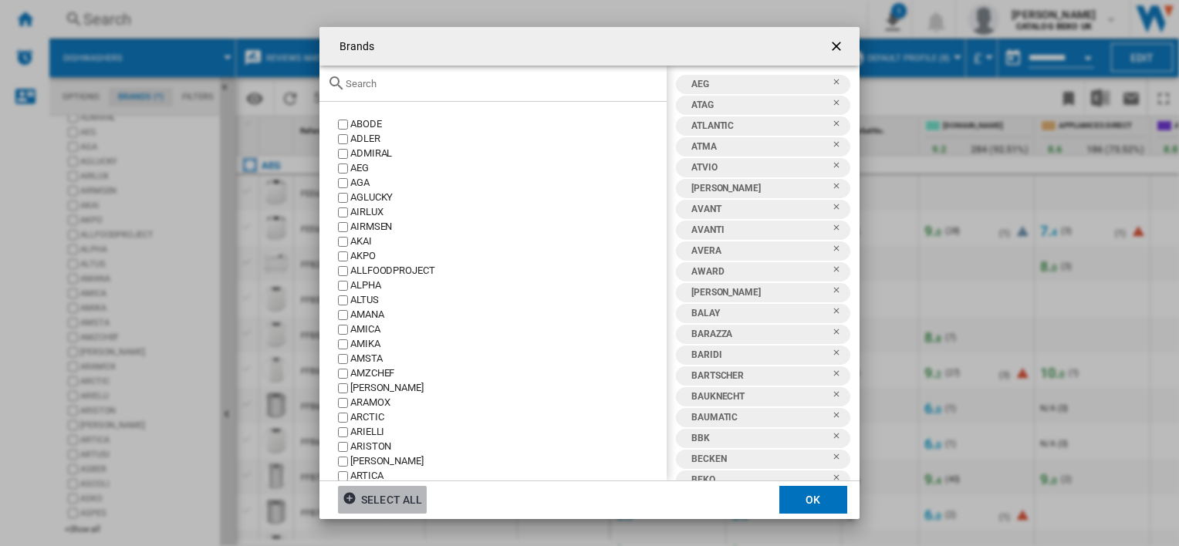
click at [378, 494] on div "Select all" at bounding box center [382, 500] width 79 height 28
click at [374, 498] on div "Deselect all" at bounding box center [389, 500] width 93 height 28
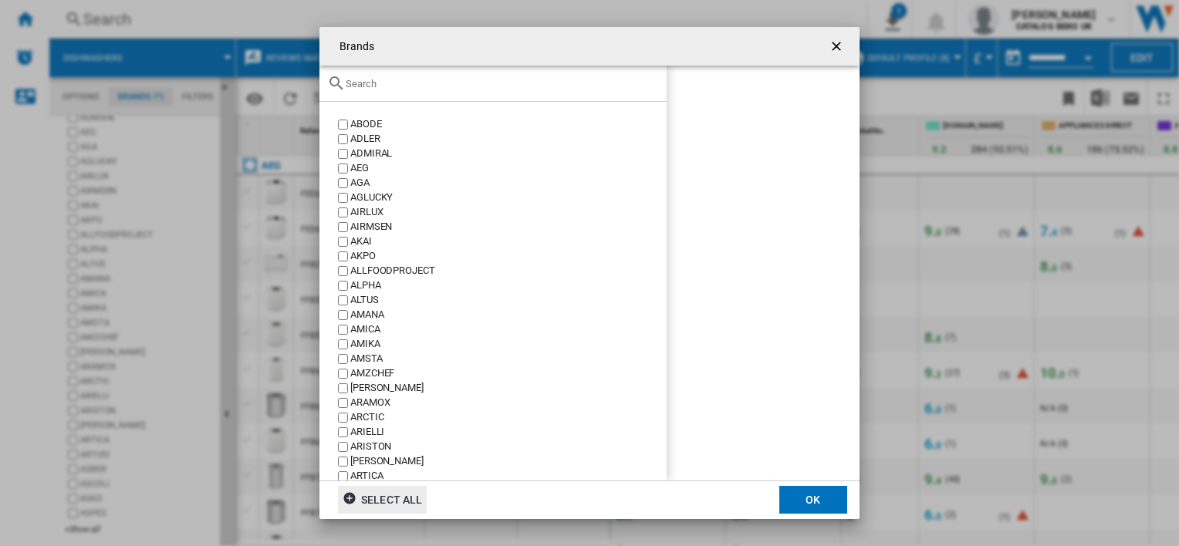
click at [352, 167] on div "AEG" at bounding box center [508, 168] width 316 height 15
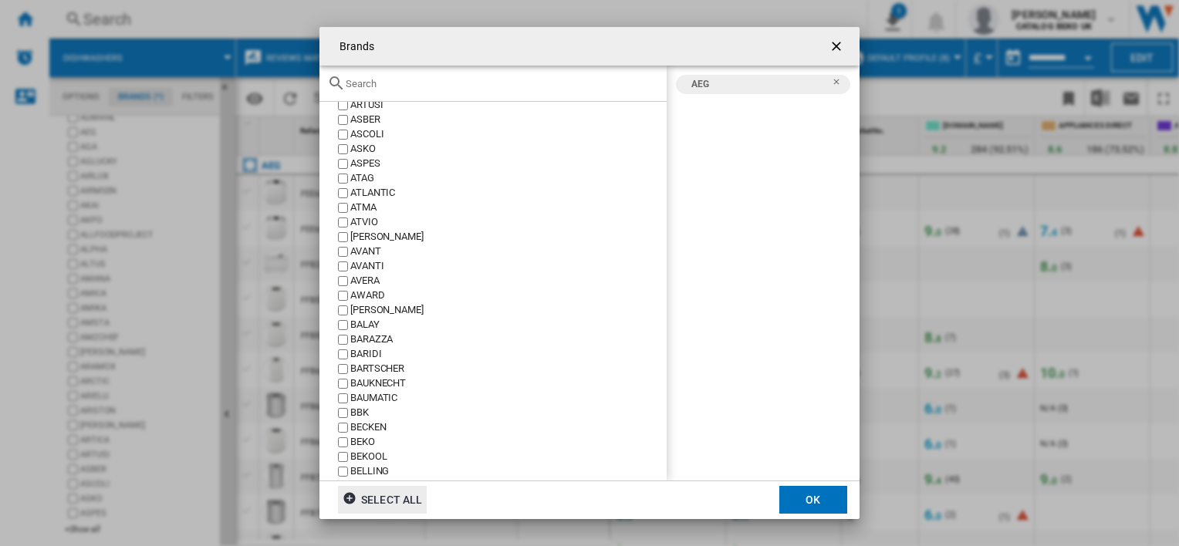
scroll to position [463, 0]
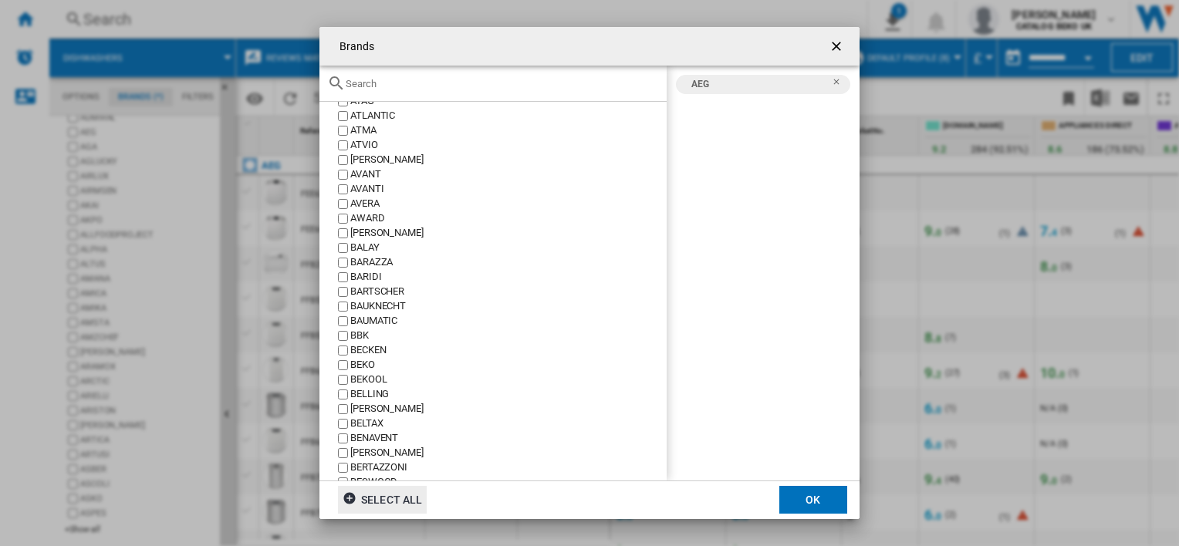
click at [358, 305] on div "BAUKNECHT" at bounding box center [508, 306] width 316 height 15
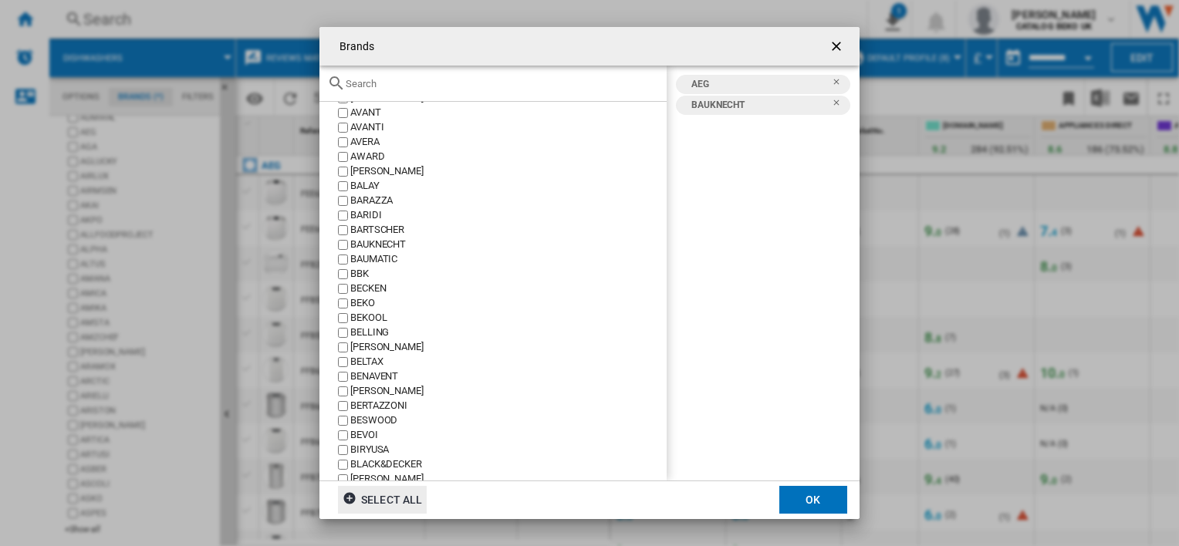
scroll to position [540, 0]
click at [365, 288] on div "BEKO" at bounding box center [508, 288] width 316 height 15
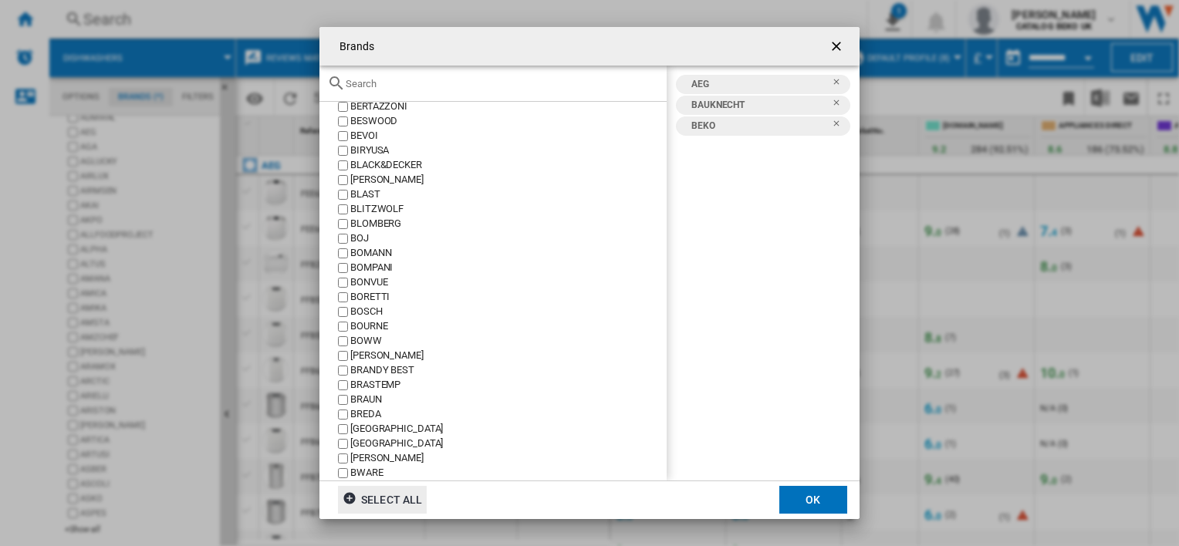
scroll to position [849, 0]
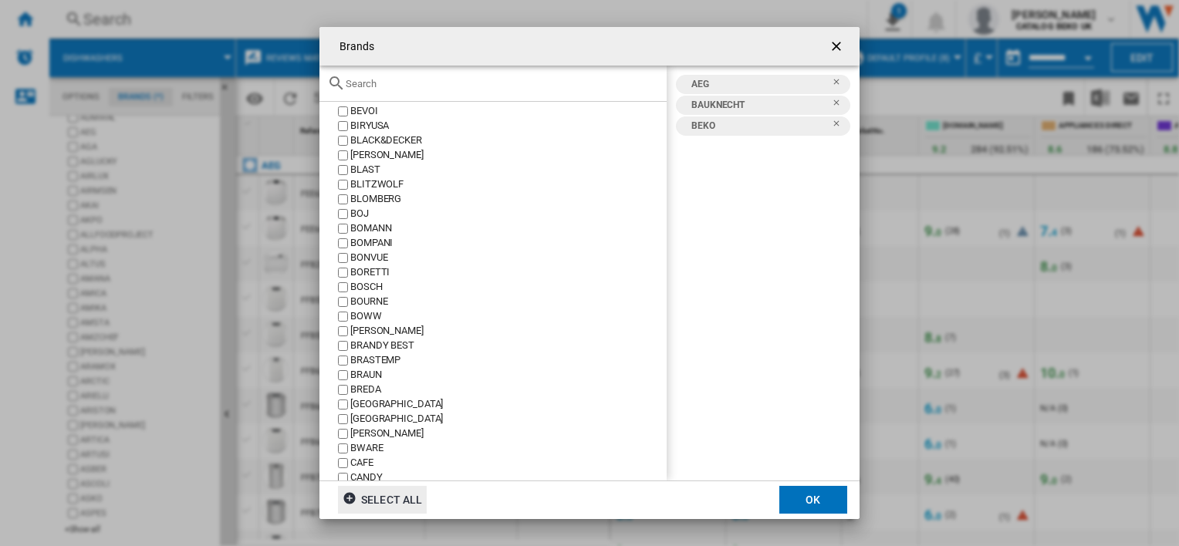
click at [370, 286] on div "BOSCH" at bounding box center [508, 287] width 316 height 15
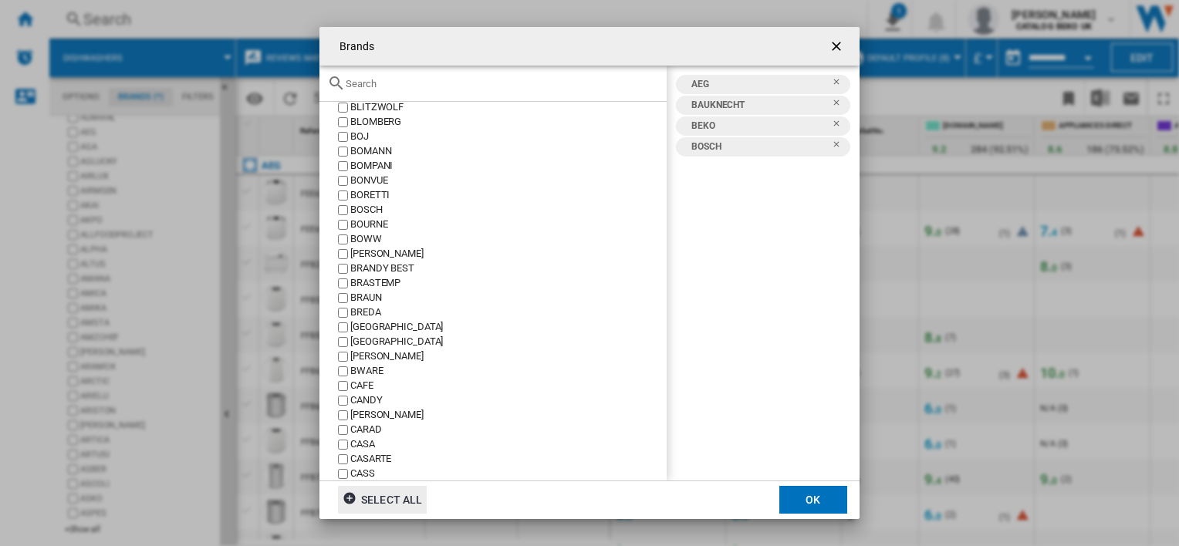
scroll to position [1003, 0]
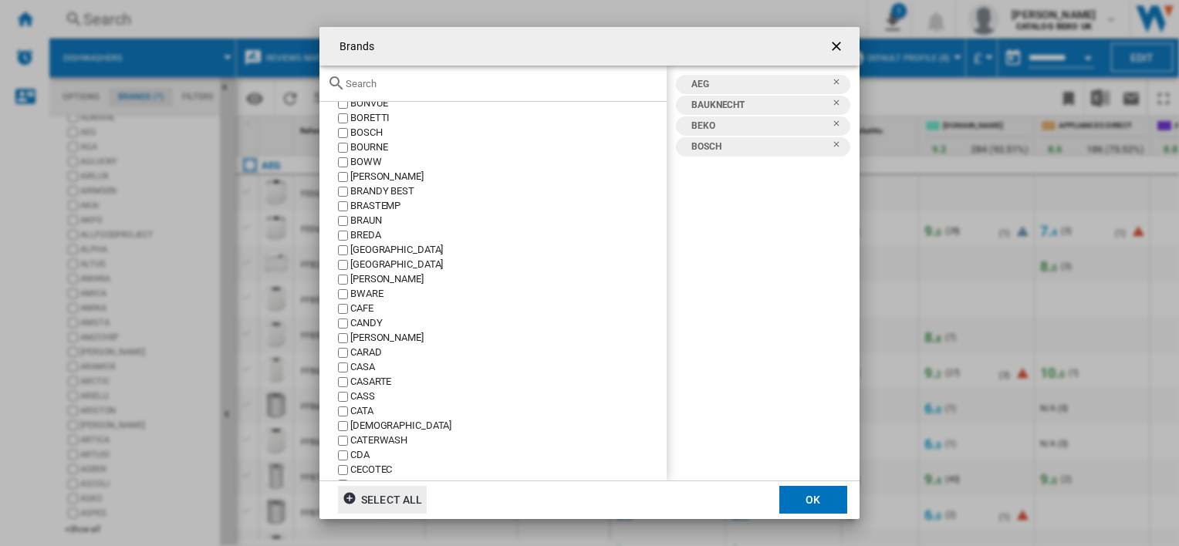
click at [370, 322] on div "CANDY" at bounding box center [508, 323] width 316 height 15
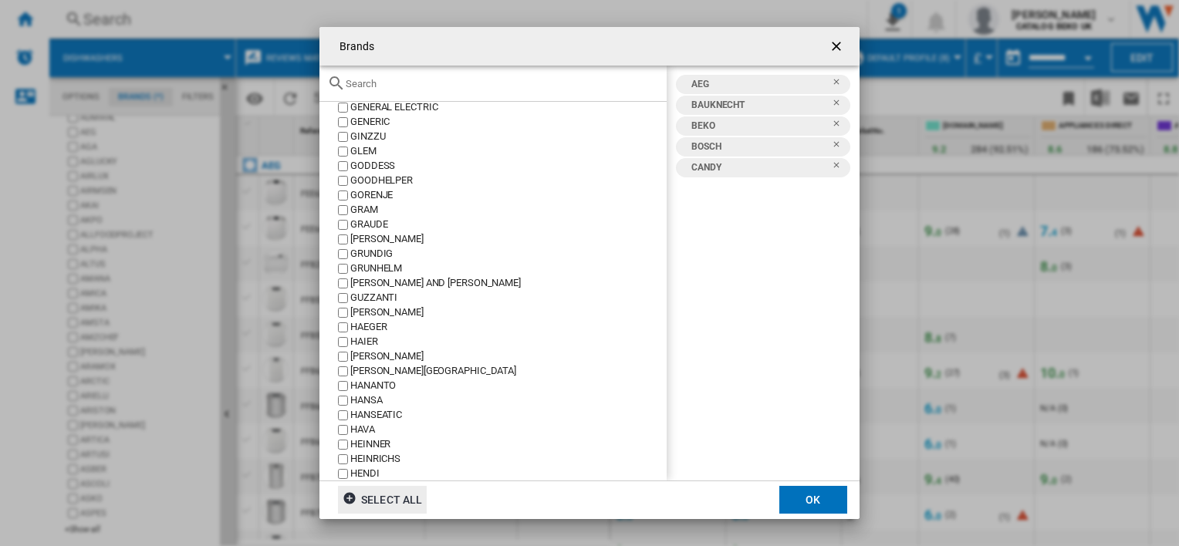
scroll to position [3242, 0]
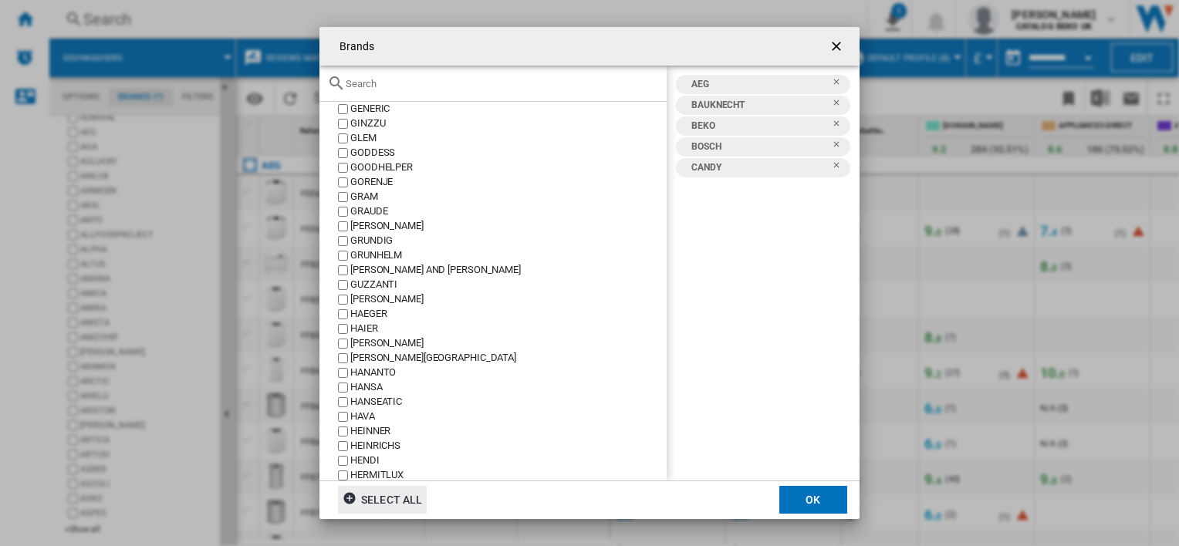
click at [368, 244] on div "GRUNDIG" at bounding box center [508, 241] width 316 height 15
click at [365, 328] on div "HAIER" at bounding box center [508, 329] width 316 height 15
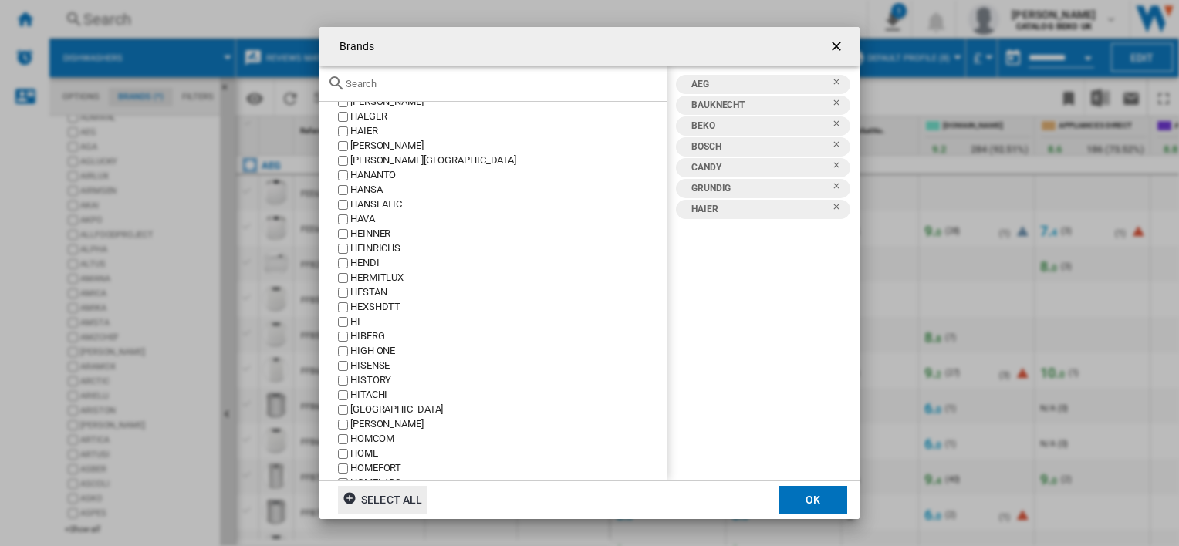
scroll to position [3473, 0]
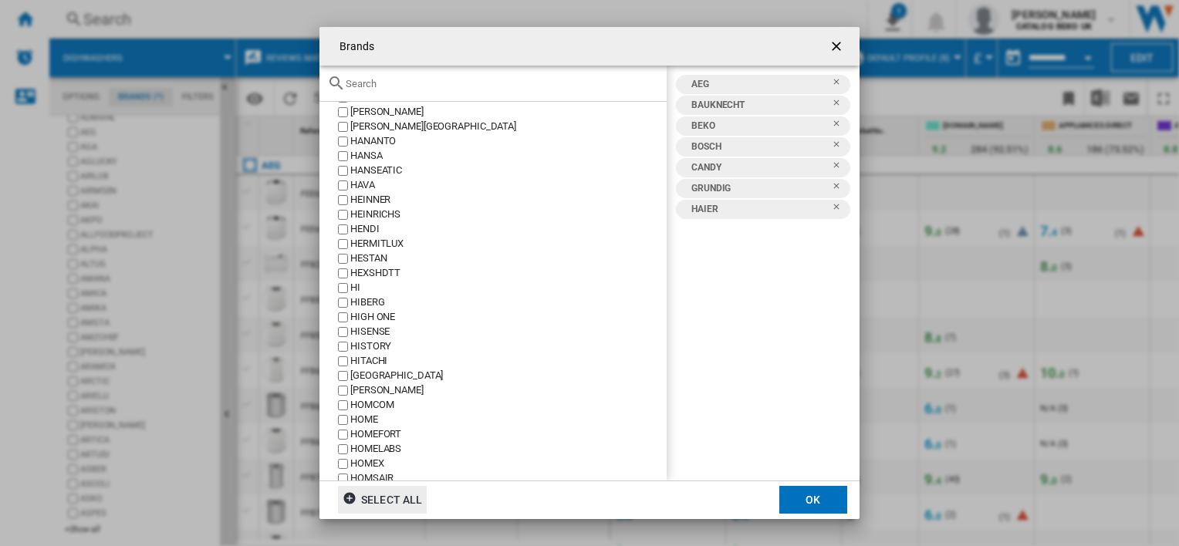
click at [364, 333] on div "HISENSE" at bounding box center [508, 332] width 316 height 15
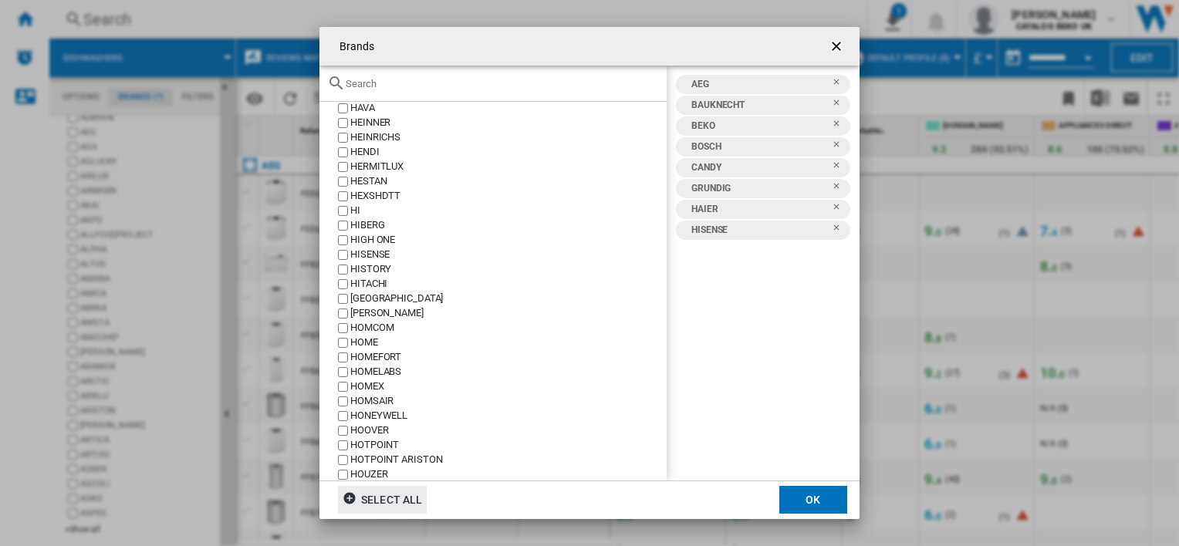
scroll to position [3627, 0]
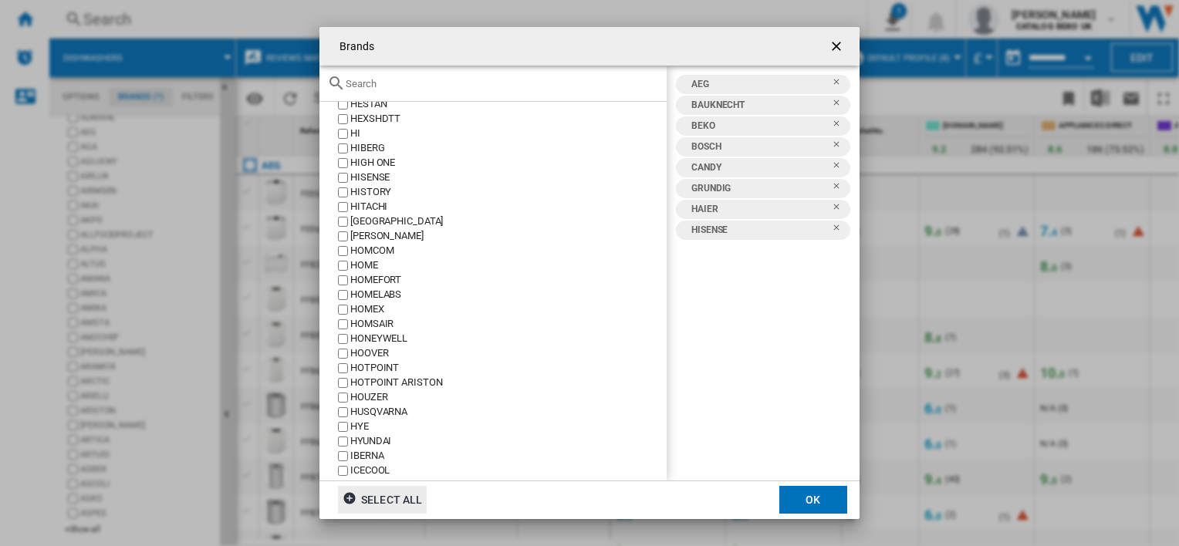
click at [364, 352] on div "HOOVER" at bounding box center [508, 354] width 316 height 15
click at [364, 353] on div "HOOVER" at bounding box center [508, 354] width 316 height 15
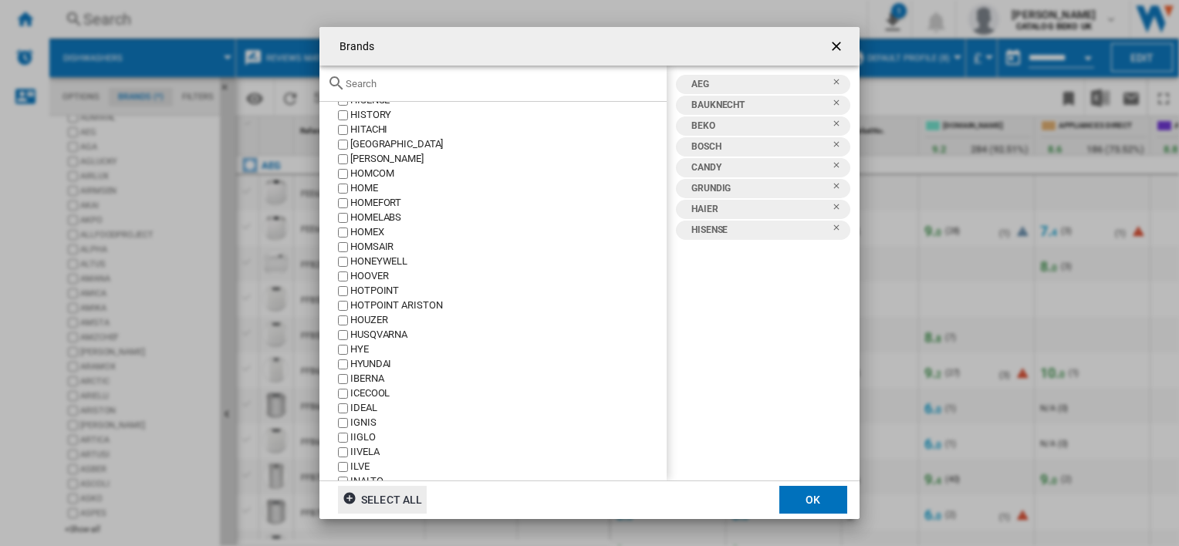
click at [364, 276] on div "HOOVER" at bounding box center [508, 276] width 316 height 15
click at [365, 290] on div "HOTPOINT" at bounding box center [508, 291] width 316 height 15
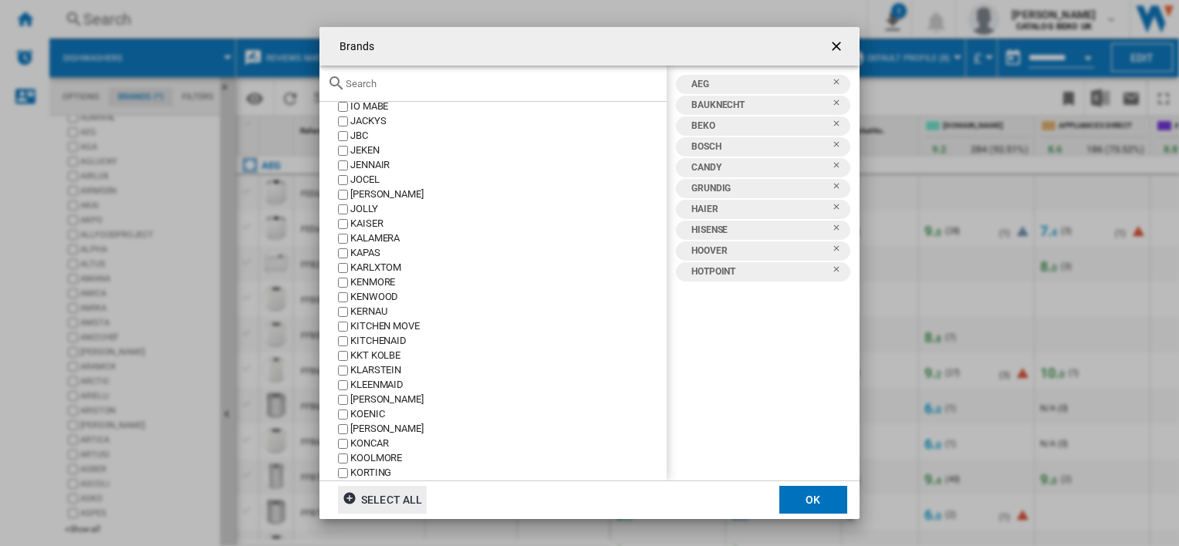
scroll to position [4245, 0]
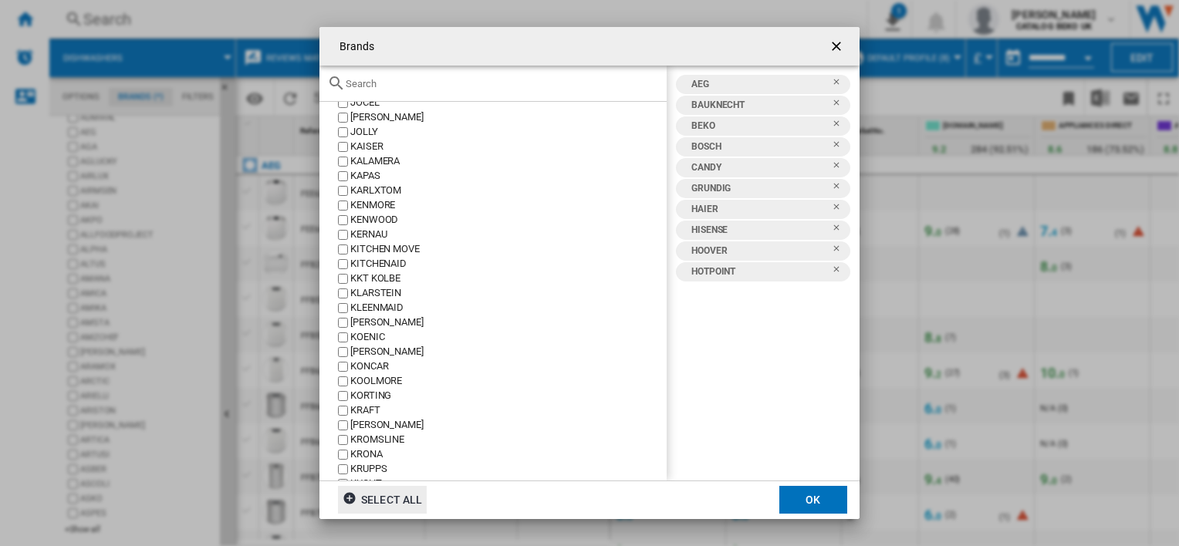
click at [383, 216] on div "KENWOOD" at bounding box center [508, 220] width 316 height 15
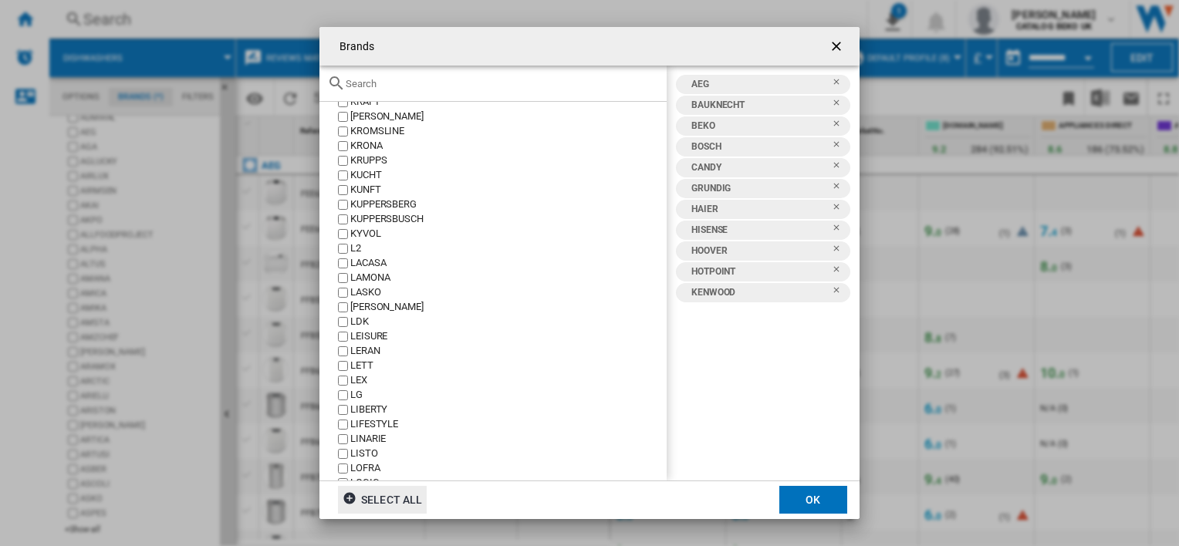
scroll to position [4631, 0]
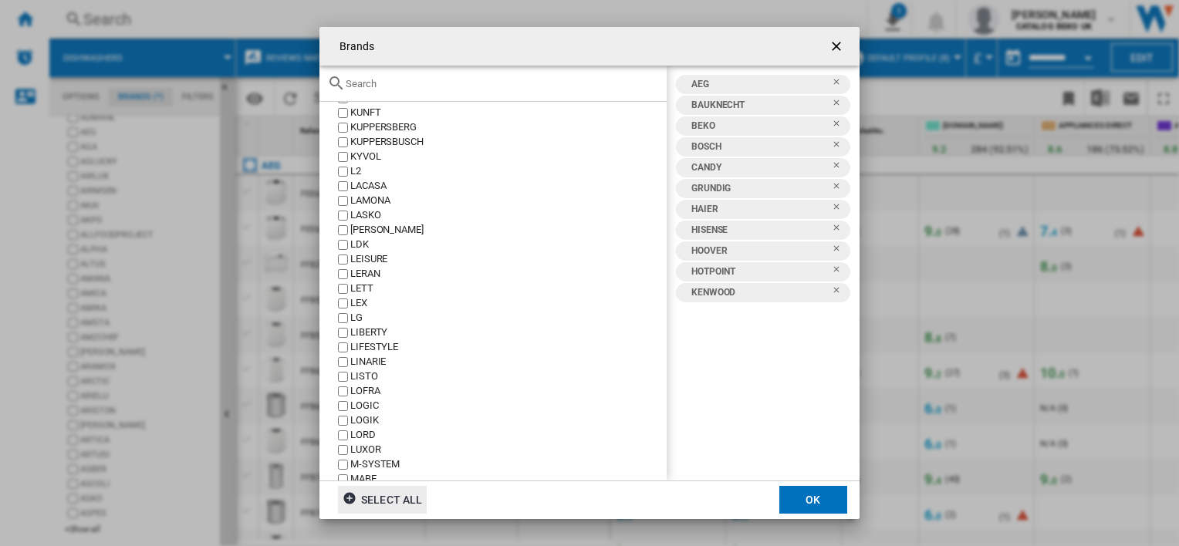
click at [351, 321] on div "LG" at bounding box center [508, 318] width 316 height 15
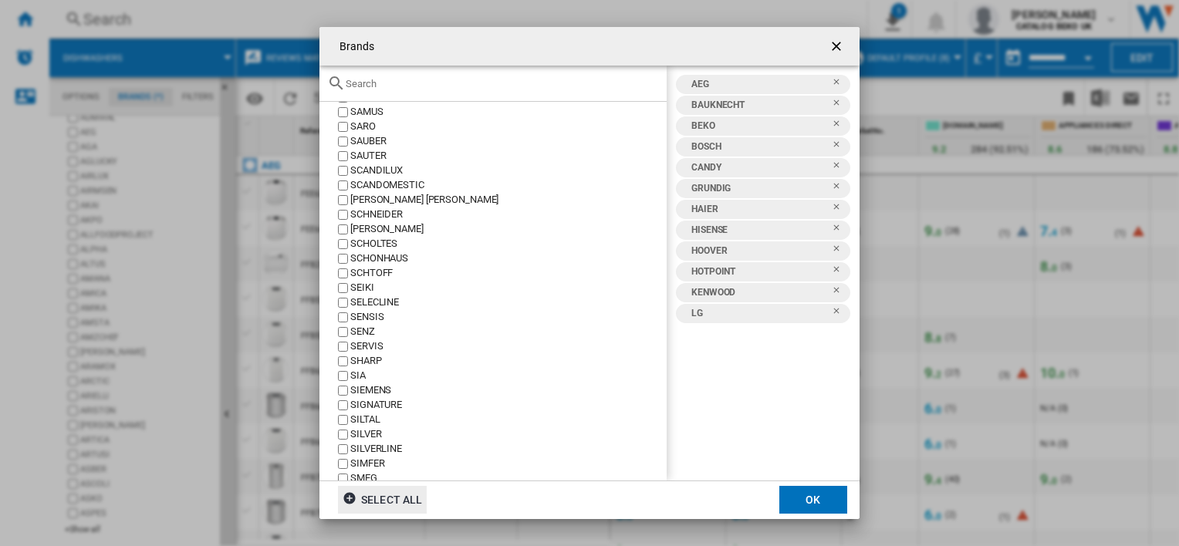
scroll to position [6483, 0]
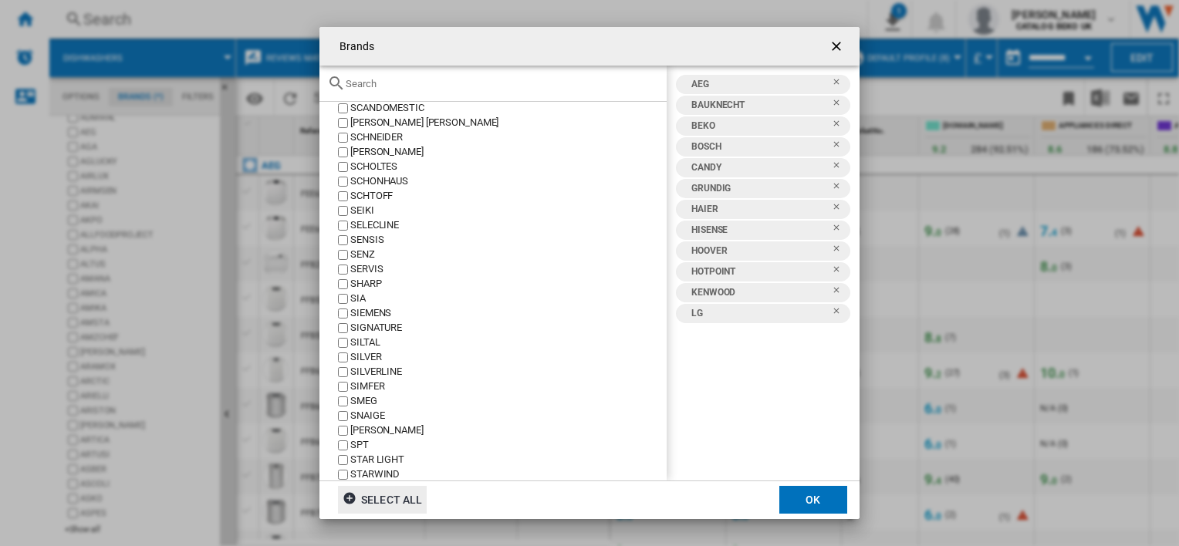
click at [368, 313] on div "SIEMENS" at bounding box center [508, 313] width 316 height 15
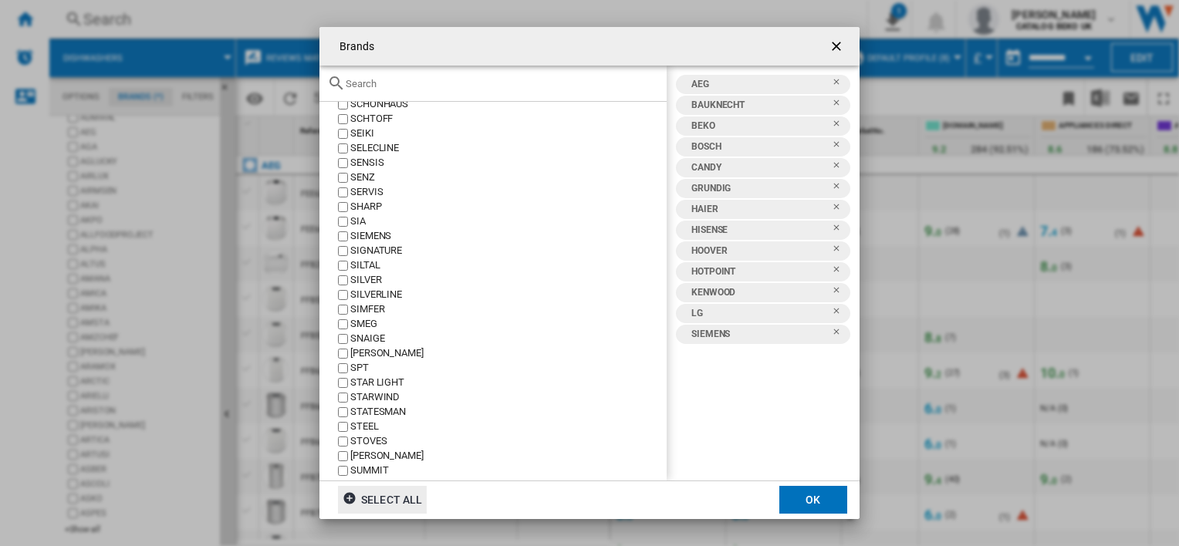
click at [370, 235] on div "SIEMENS" at bounding box center [508, 236] width 316 height 15
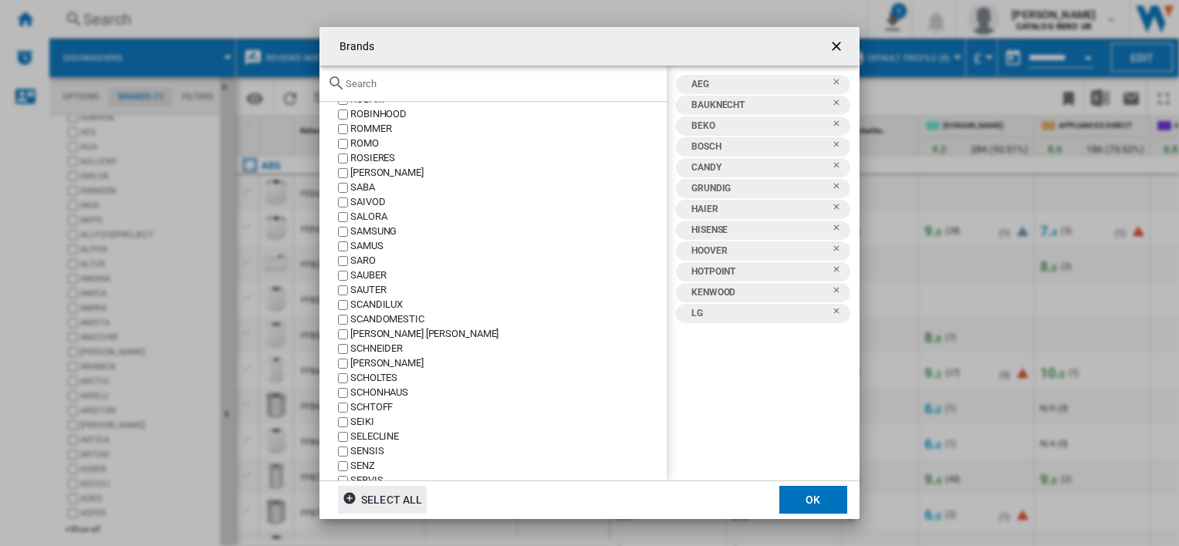
scroll to position [6174, 0]
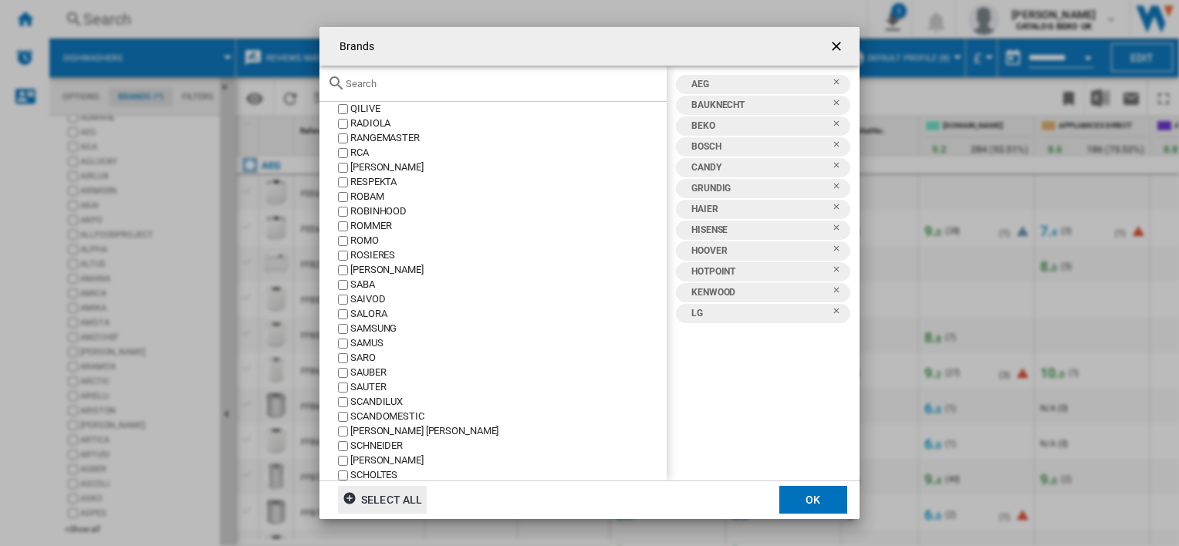
click at [377, 327] on div "SAMSUNG" at bounding box center [508, 329] width 316 height 15
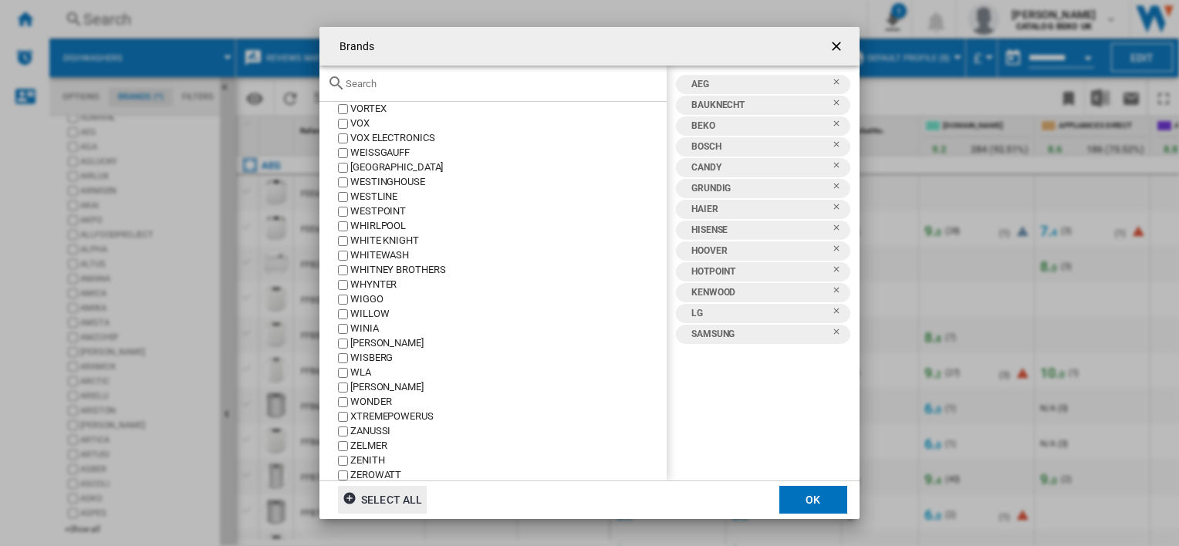
scroll to position [7718, 0]
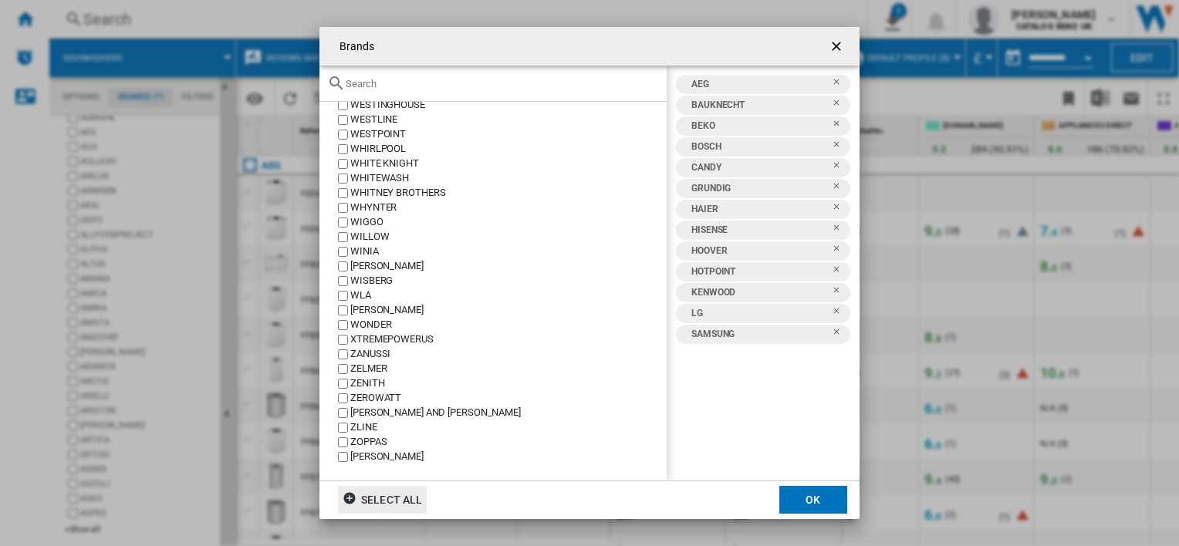
click at [358, 350] on div "ZANUSSI" at bounding box center [508, 354] width 316 height 15
click at [803, 498] on button "OK" at bounding box center [814, 500] width 68 height 28
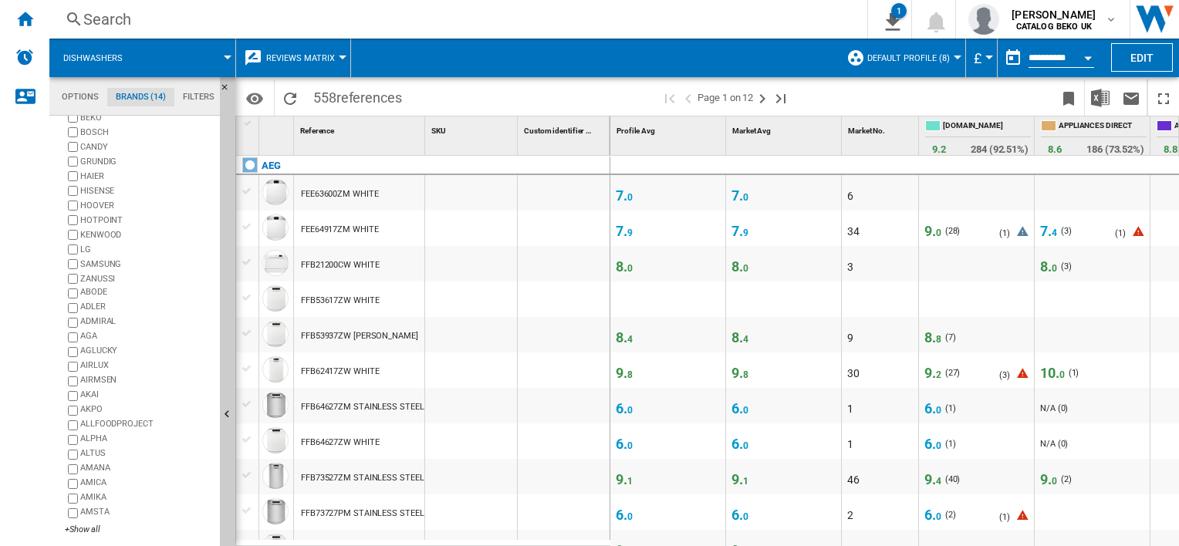
scroll to position [0, 0]
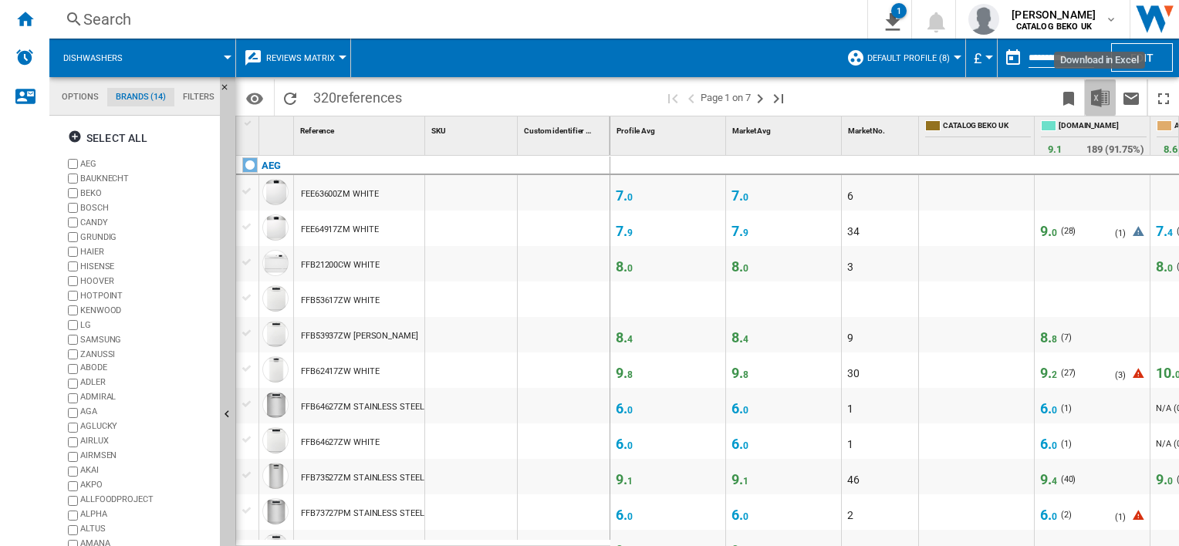
click at [1105, 99] on img "Download in Excel" at bounding box center [1100, 98] width 19 height 19
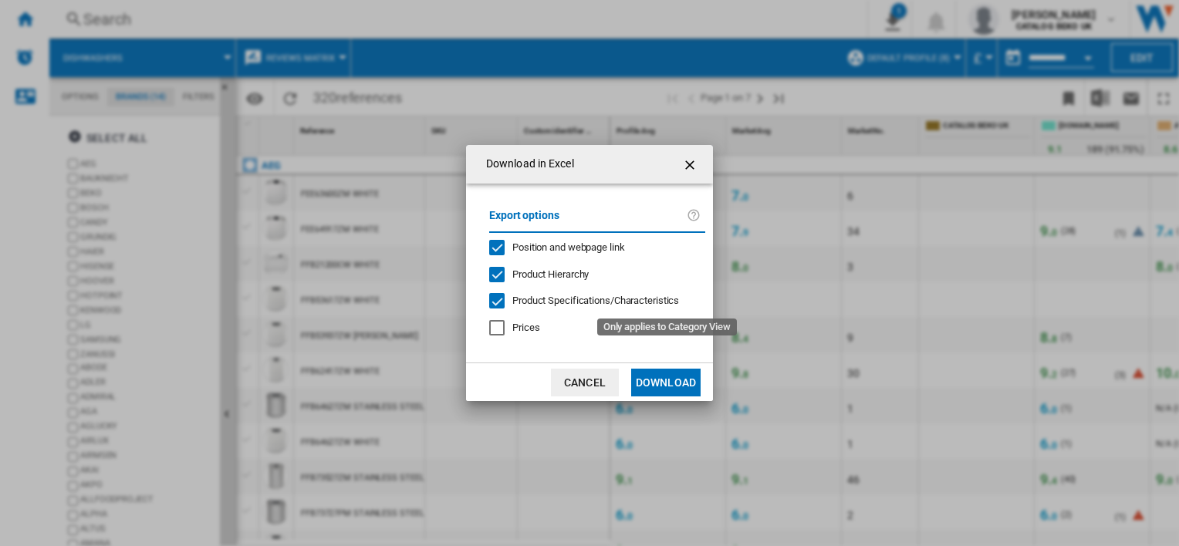
click at [594, 299] on span "Product Specifications/Characteristics" at bounding box center [595, 301] width 167 height 12
click at [677, 385] on button "Download" at bounding box center [665, 383] width 69 height 28
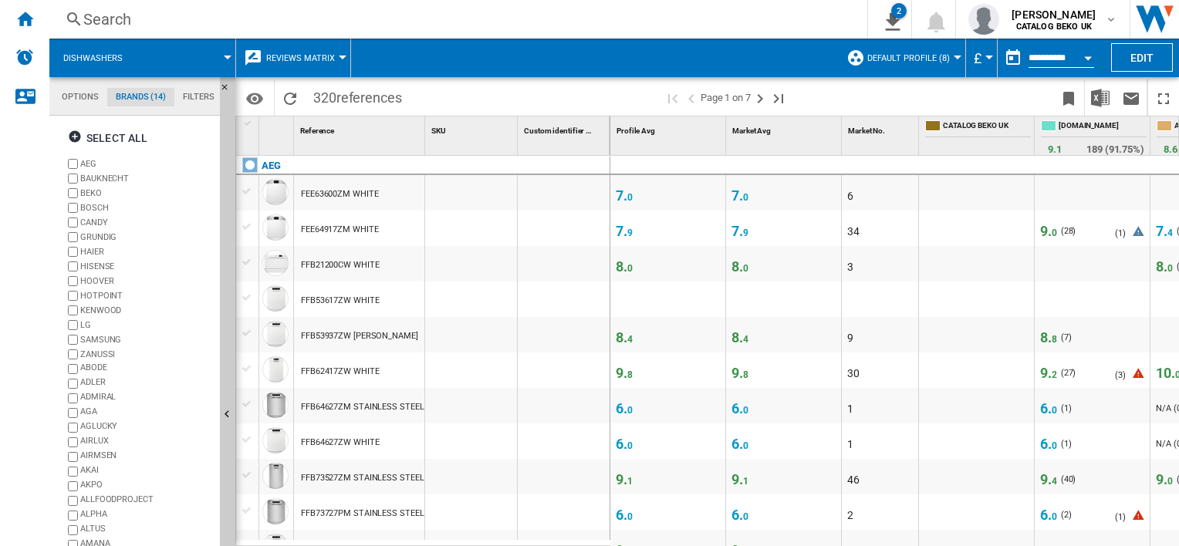
click at [98, 179] on label "BAUKNECHT" at bounding box center [147, 179] width 134 height 12
drag, startPoint x: 88, startPoint y: 191, endPoint x: 88, endPoint y: 205, distance: 14.7
click at [88, 191] on label "BEKO" at bounding box center [147, 194] width 134 height 12
drag, startPoint x: 88, startPoint y: 206, endPoint x: 88, endPoint y: 216, distance: 10.0
click at [88, 209] on label "BOSCH" at bounding box center [147, 208] width 134 height 12
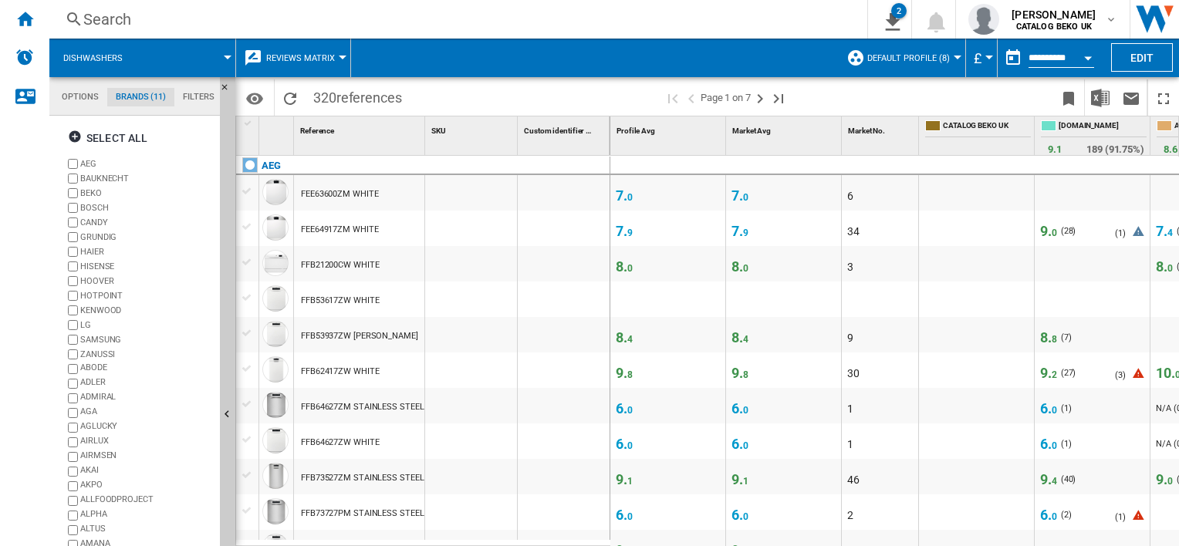
click at [87, 219] on label "CANDY" at bounding box center [147, 223] width 134 height 12
click at [87, 234] on label "GRUNDIG" at bounding box center [147, 238] width 134 height 12
drag, startPoint x: 87, startPoint y: 239, endPoint x: 87, endPoint y: 248, distance: 8.5
click at [87, 242] on label "GRUNDIG" at bounding box center [147, 238] width 134 height 12
drag, startPoint x: 87, startPoint y: 251, endPoint x: 87, endPoint y: 259, distance: 8.5
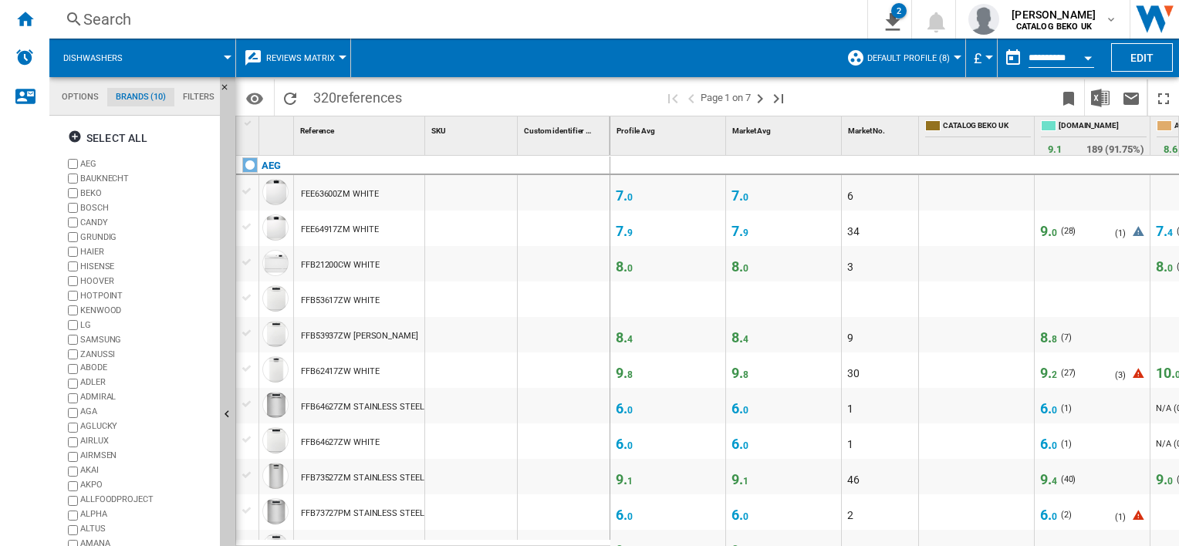
click at [87, 253] on label "HAIER" at bounding box center [147, 252] width 134 height 12
click at [90, 241] on label "GRUNDIG" at bounding box center [147, 238] width 134 height 12
click at [90, 265] on label "HISENSE" at bounding box center [147, 267] width 134 height 12
click at [89, 287] on label "HOOVER" at bounding box center [147, 282] width 134 height 12
click at [90, 296] on label "HOTPOINT" at bounding box center [147, 296] width 134 height 12
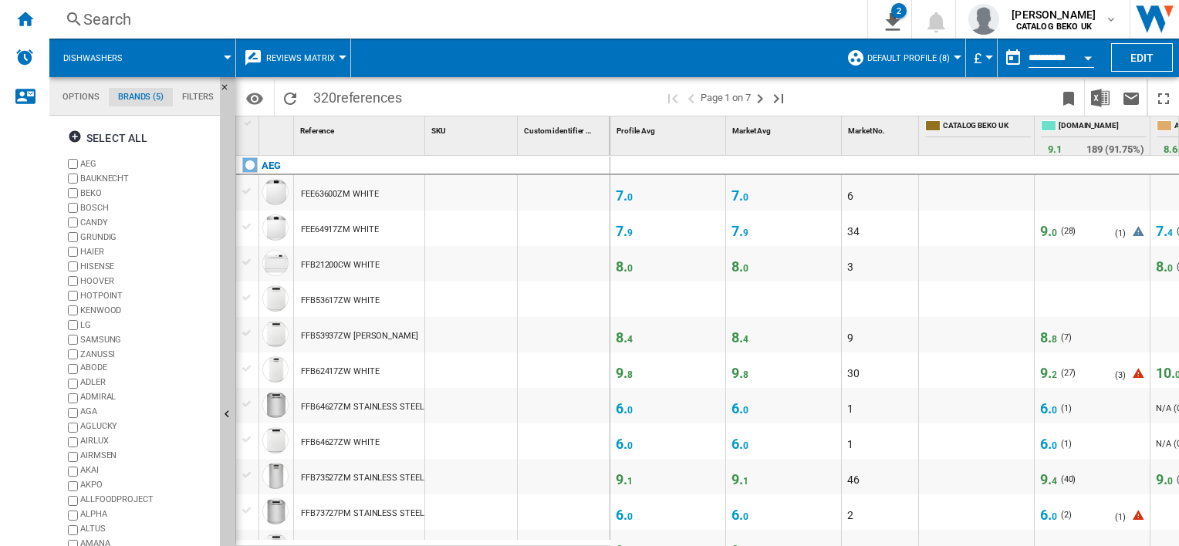
drag, startPoint x: 90, startPoint y: 311, endPoint x: 86, endPoint y: 323, distance: 12.0
click at [90, 314] on label "KENWOOD" at bounding box center [147, 311] width 134 height 12
click at [86, 325] on label "LG" at bounding box center [147, 326] width 134 height 12
click at [86, 340] on label "SAMSUNG" at bounding box center [147, 340] width 134 height 12
click at [88, 353] on label "ZANUSSI" at bounding box center [147, 355] width 134 height 12
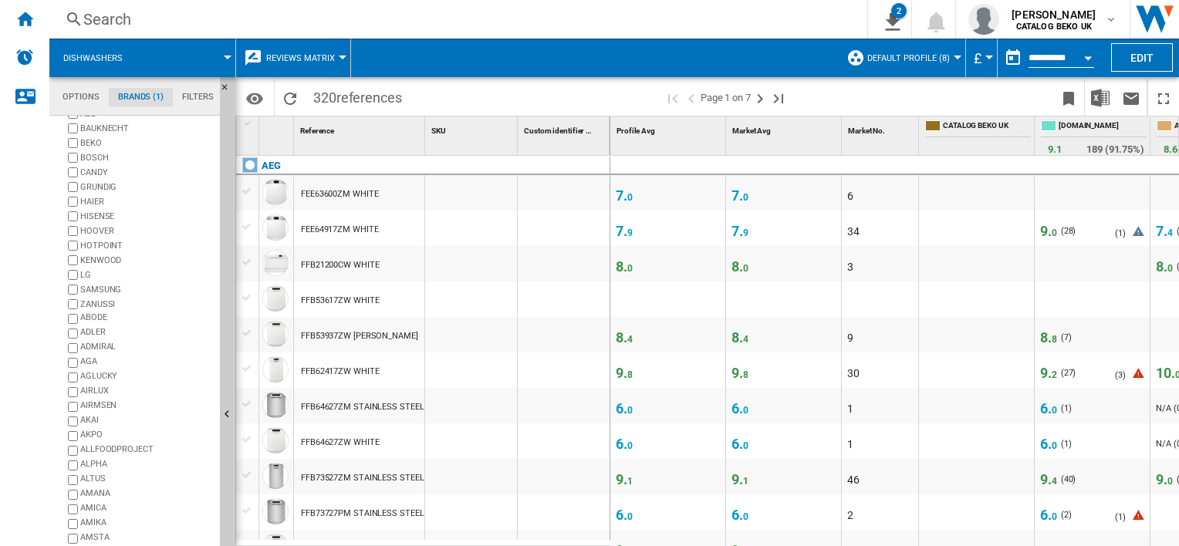
scroll to position [76, 0]
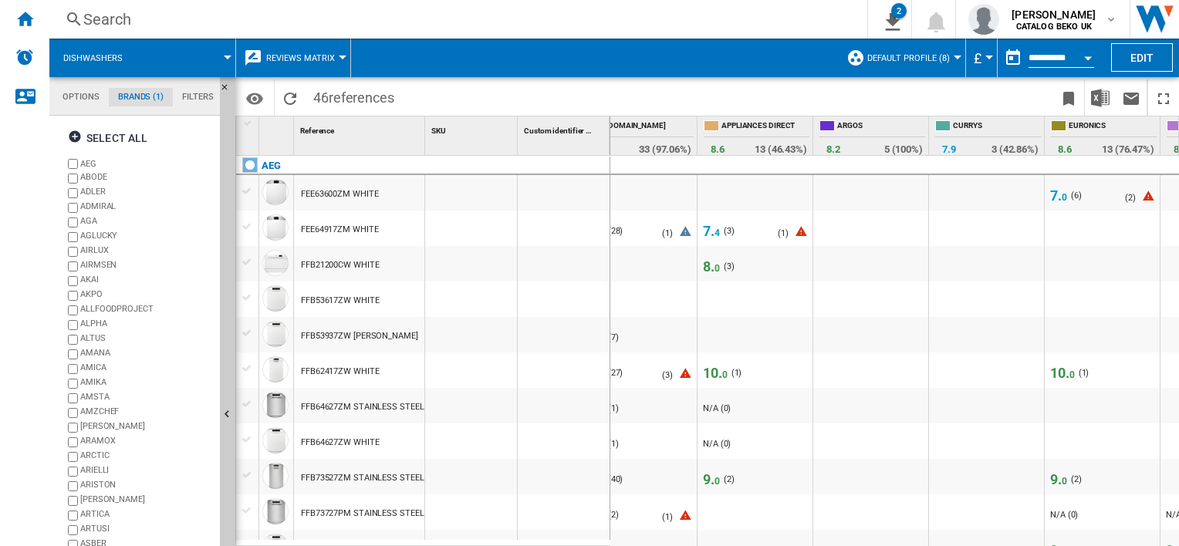
scroll to position [0, 546]
